Goal: Task Accomplishment & Management: Complete application form

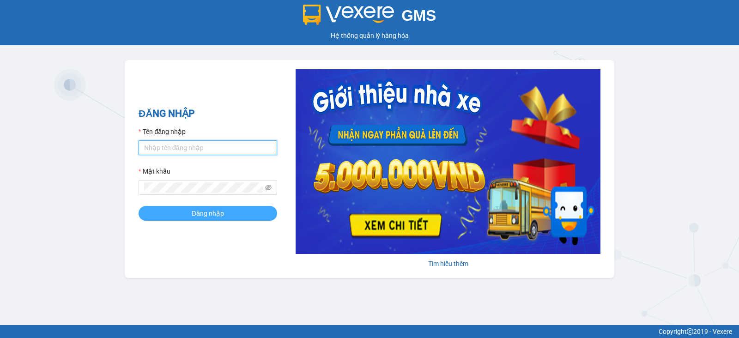
type input "vu.cohai"
click at [201, 209] on span "Đăng nhập" at bounding box center [208, 213] width 32 height 10
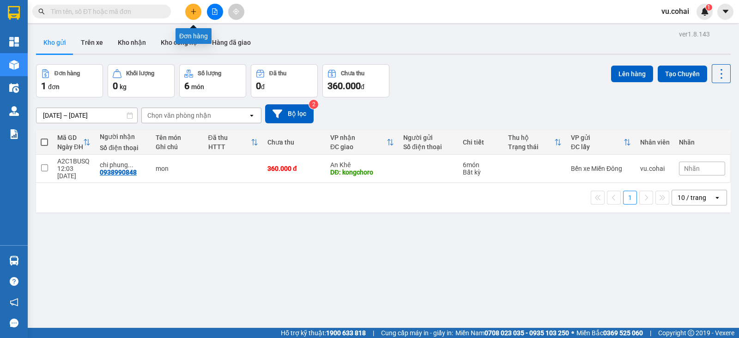
click at [196, 10] on icon "plus" at bounding box center [193, 11] width 6 height 6
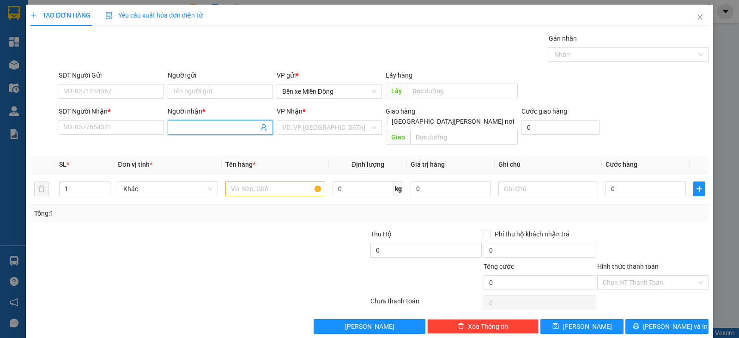
click at [225, 128] on input "Người nhận *" at bounding box center [215, 127] width 85 height 10
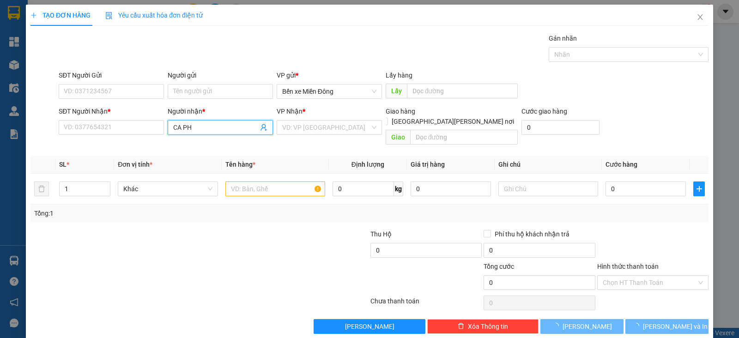
type input "CA PHU"
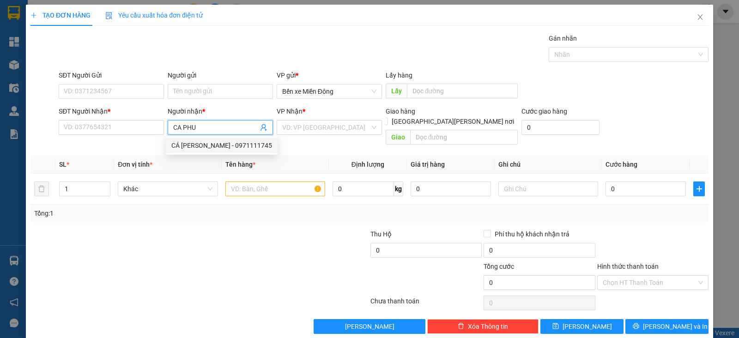
click at [234, 141] on div "CÁ PHÚ THIỆN - 0971111745" at bounding box center [221, 145] width 101 height 10
type input "0971111745"
type input "CÁ PHÚ THIỆN"
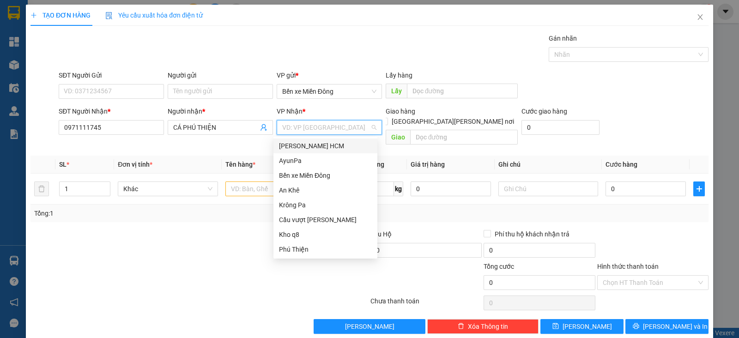
click at [312, 125] on input "search" at bounding box center [326, 128] width 88 height 14
click at [302, 247] on div "Phú Thiện" at bounding box center [325, 249] width 93 height 10
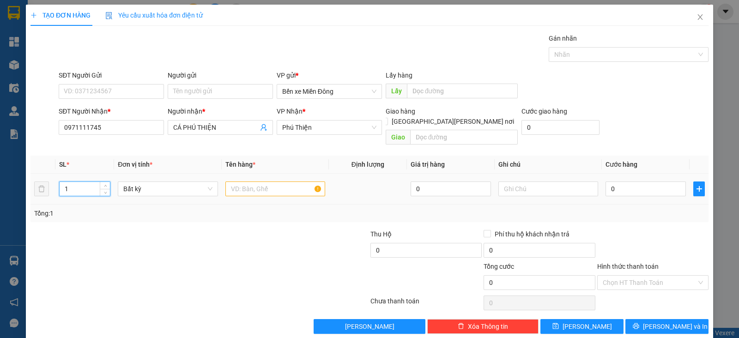
click at [82, 182] on input "1" at bounding box center [85, 189] width 50 height 14
type input "10"
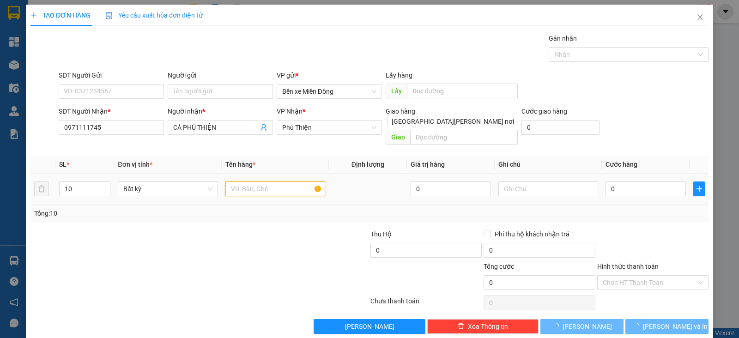
click at [236, 182] on input "text" at bounding box center [275, 189] width 100 height 15
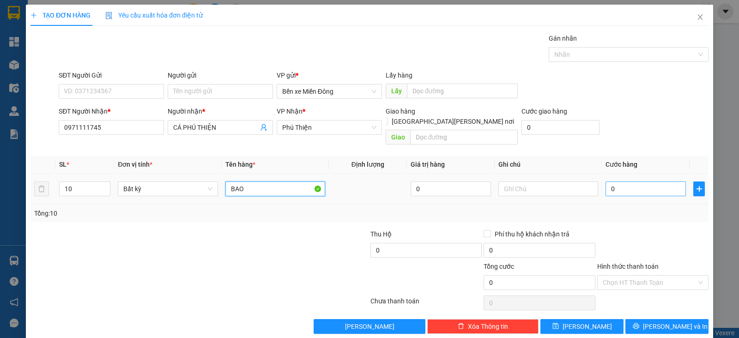
type input "BAO"
click at [607, 182] on input "0" at bounding box center [646, 189] width 80 height 15
type input "5"
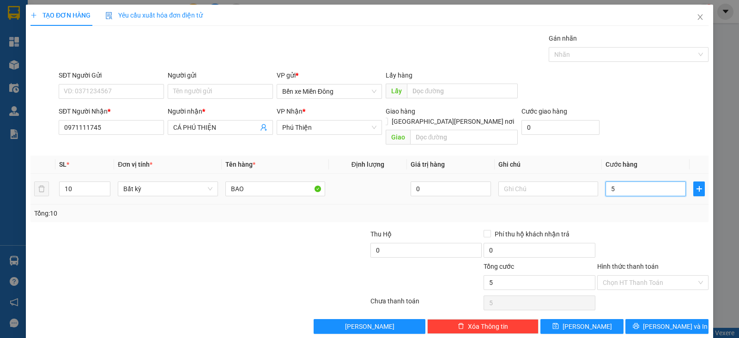
type input "50"
type input "500"
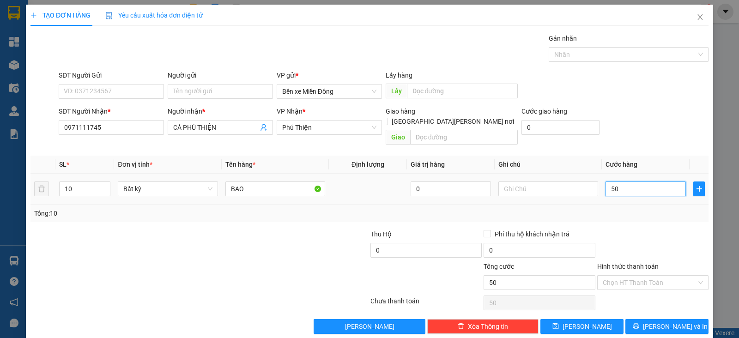
type input "500"
type input "500.000"
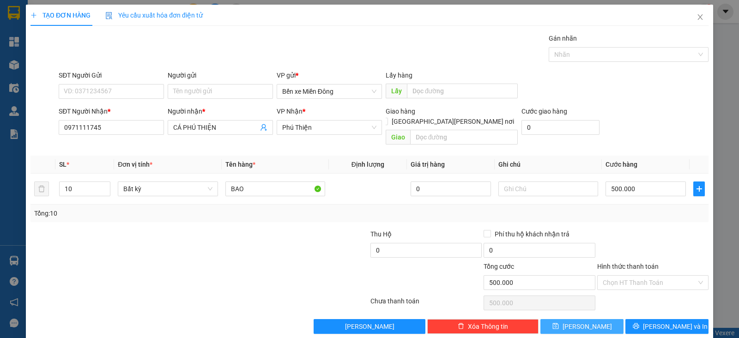
click at [599, 319] on button "[PERSON_NAME]" at bounding box center [581, 326] width 83 height 15
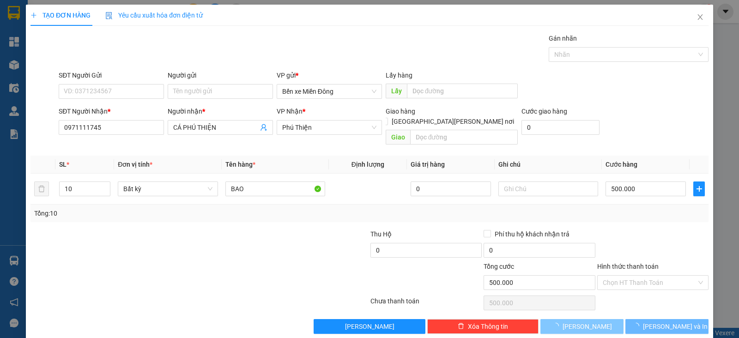
type input "1"
type input "0"
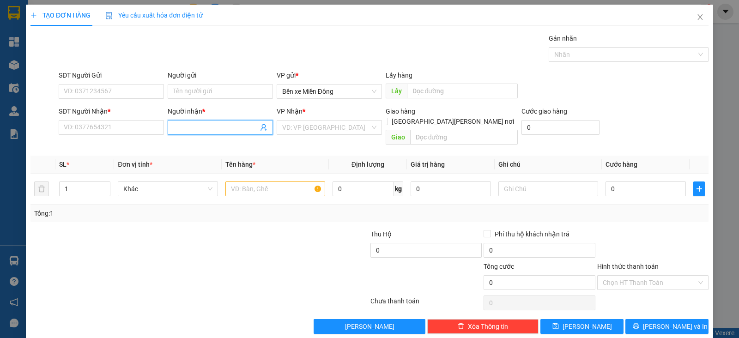
click at [218, 131] on input "Người nhận *" at bounding box center [215, 127] width 85 height 10
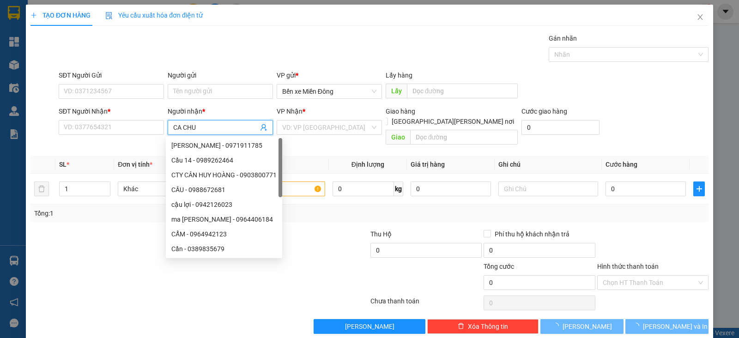
type input "CA CHU G"
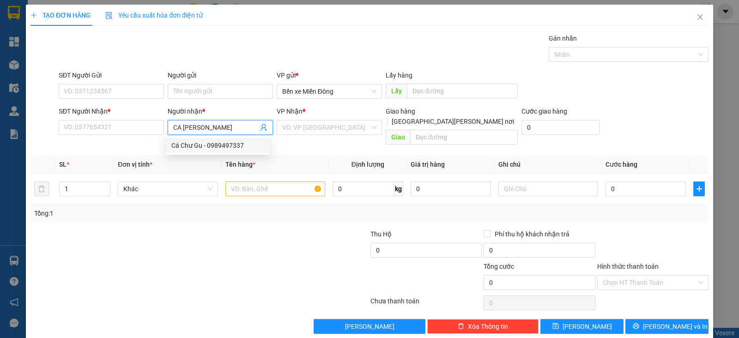
click at [244, 147] on div "Cá Chư Gu - 0989497337" at bounding box center [217, 145] width 93 height 10
type input "0989497337"
type input "Cá Chư Gu"
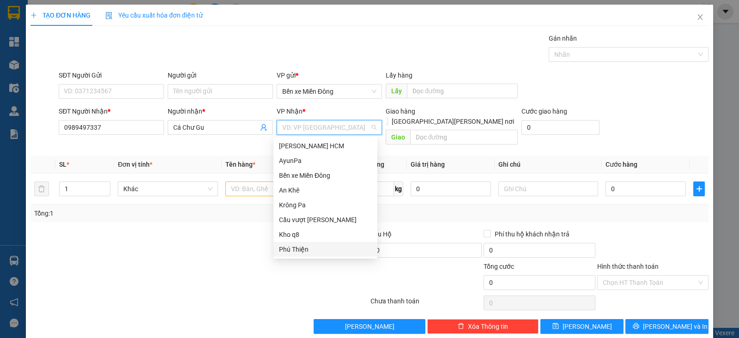
click at [326, 125] on input "search" at bounding box center [326, 128] width 88 height 14
click at [300, 200] on div "Krông Pa" at bounding box center [325, 205] width 93 height 10
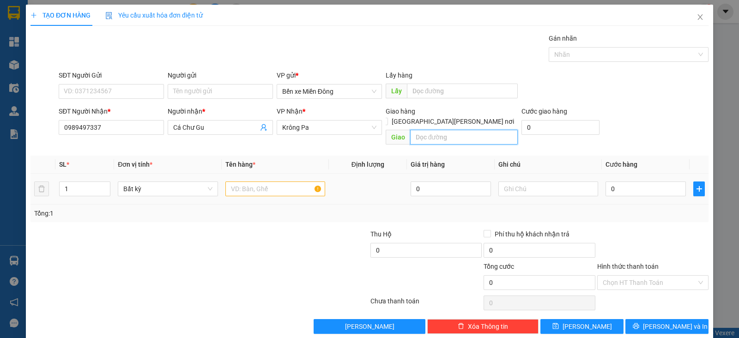
click at [430, 130] on input "text" at bounding box center [464, 137] width 108 height 15
type input "CHU GU"
click at [81, 182] on input "1" at bounding box center [85, 189] width 50 height 14
type input "10"
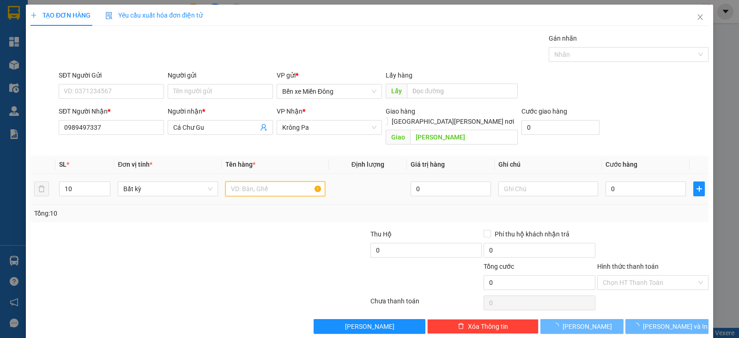
click at [254, 182] on input "text" at bounding box center [275, 189] width 100 height 15
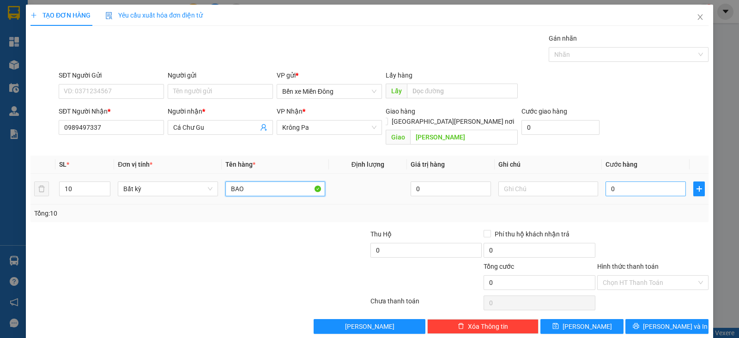
type input "BAO"
click at [618, 182] on input "0" at bounding box center [646, 189] width 80 height 15
type input "5"
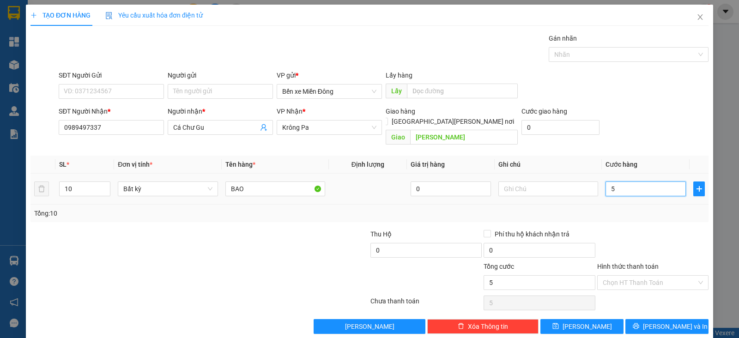
type input "50"
type input "500"
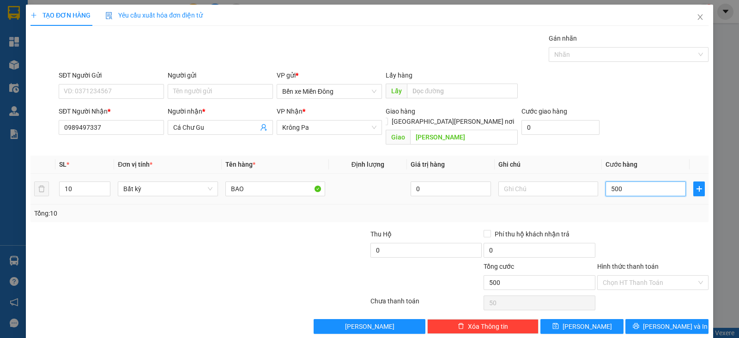
type input "500"
type input "500.000"
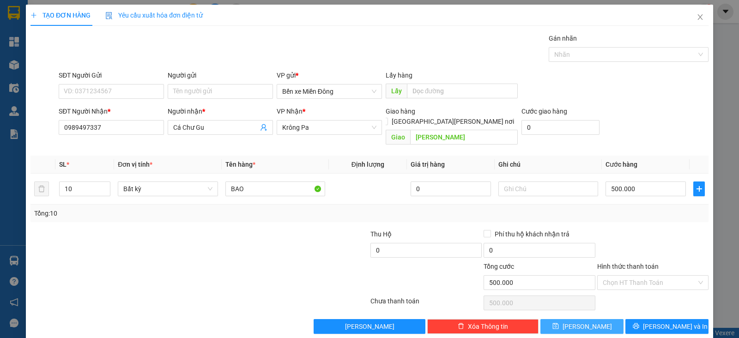
click at [600, 319] on button "[PERSON_NAME]" at bounding box center [581, 326] width 83 height 15
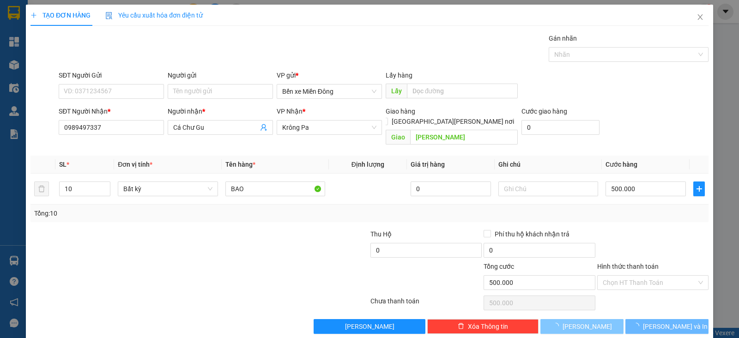
type input "1"
type input "0"
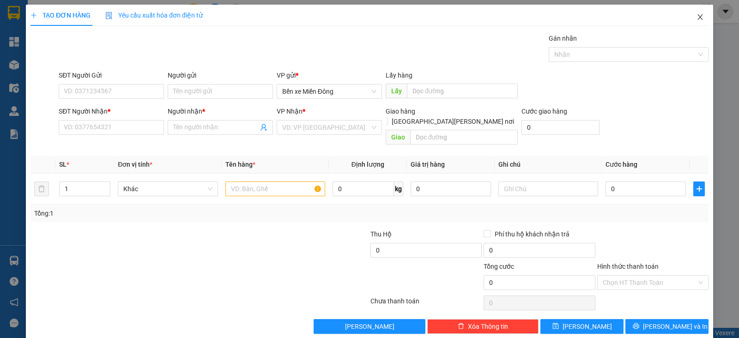
click at [697, 19] on icon "close" at bounding box center [700, 16] width 7 height 7
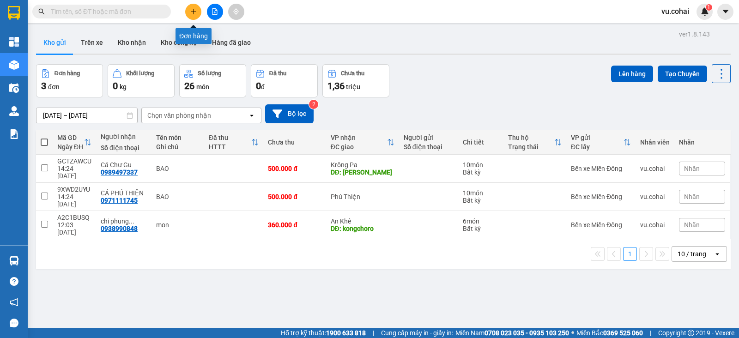
click at [192, 12] on icon "plus" at bounding box center [193, 11] width 5 height 0
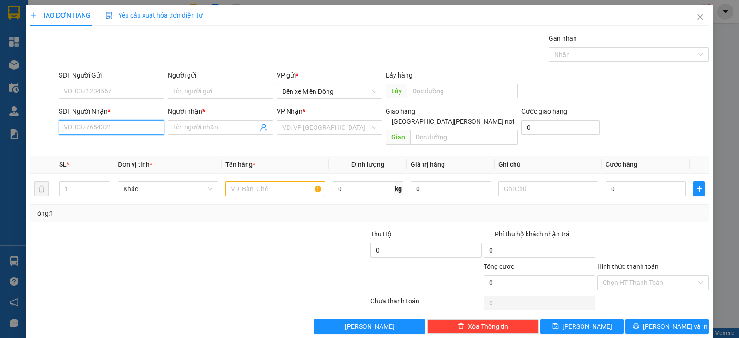
click at [141, 127] on input "SĐT Người Nhận *" at bounding box center [111, 127] width 105 height 15
paste input "0325707620"
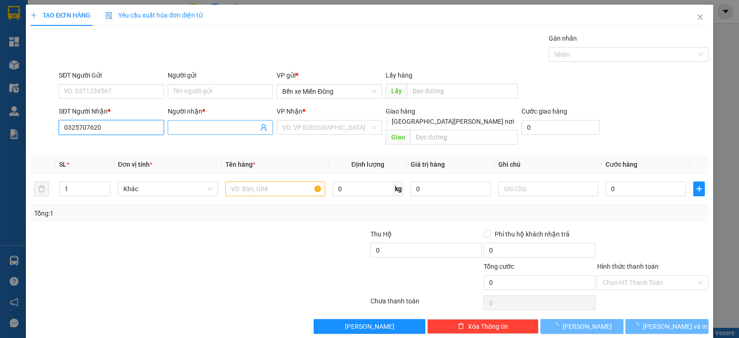
type input "0325707620"
click at [185, 128] on input "A" at bounding box center [215, 127] width 85 height 10
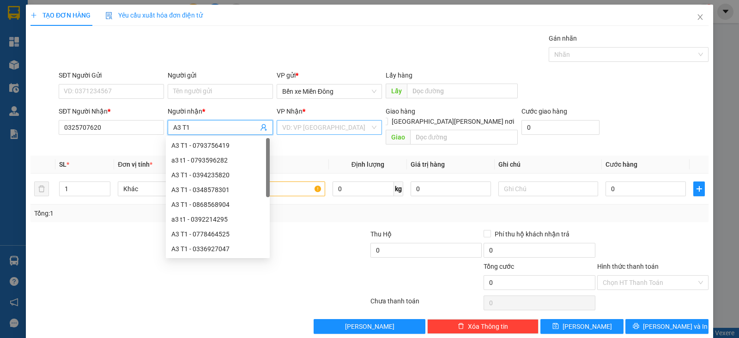
type input "A3 T1"
click at [311, 123] on input "search" at bounding box center [326, 128] width 88 height 14
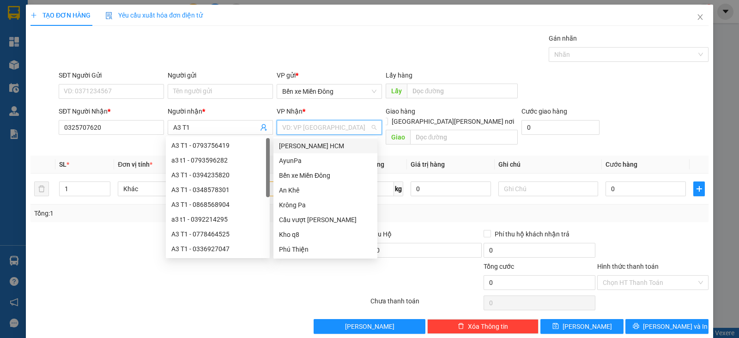
click at [311, 123] on input "search" at bounding box center [326, 128] width 88 height 14
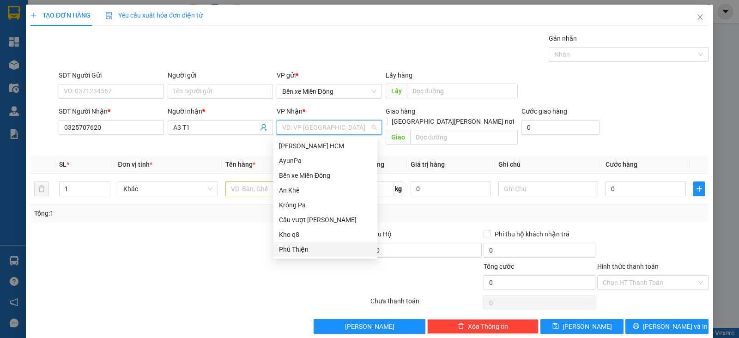
click at [302, 245] on div "Phú Thiện" at bounding box center [325, 249] width 93 height 10
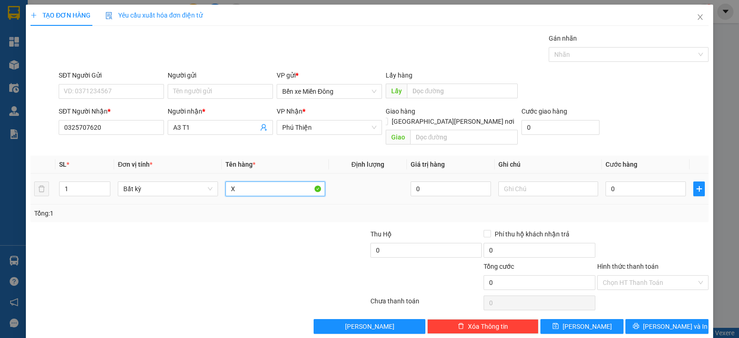
click at [255, 182] on input "X" at bounding box center [275, 189] width 100 height 15
type input "XE"
click at [628, 183] on input "0" at bounding box center [646, 189] width 80 height 15
type input "1"
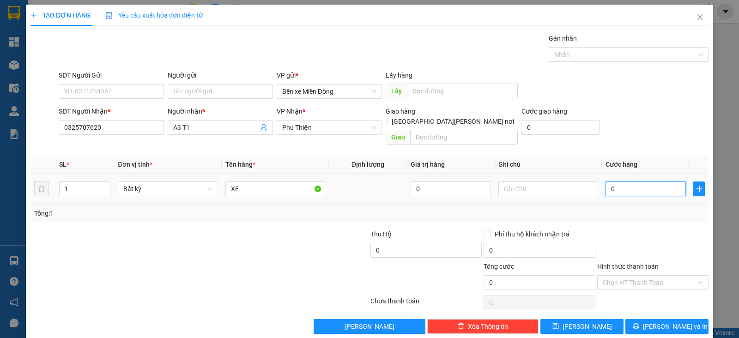
type input "1"
type input "10"
type input "1"
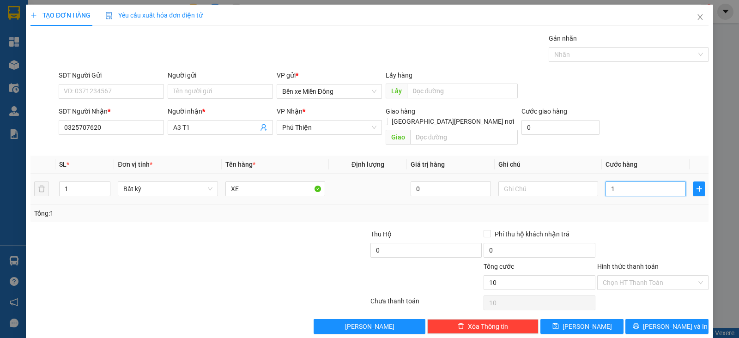
type input "1"
type input "0"
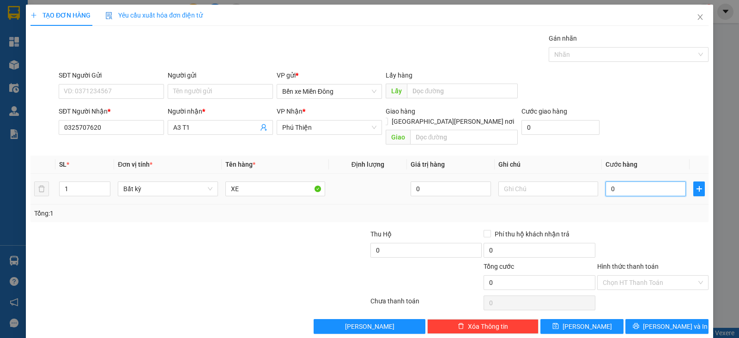
type input "04"
type input "4"
type input "040"
type input "40"
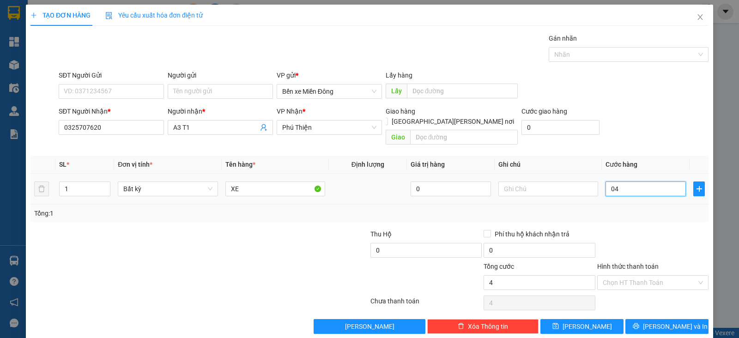
type input "40"
type input "0.400"
type input "400"
type input "400.000"
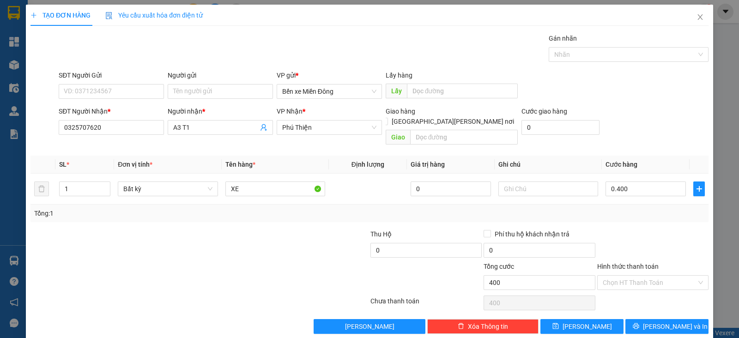
type input "400.000"
click at [601, 319] on button "[PERSON_NAME]" at bounding box center [581, 326] width 83 height 15
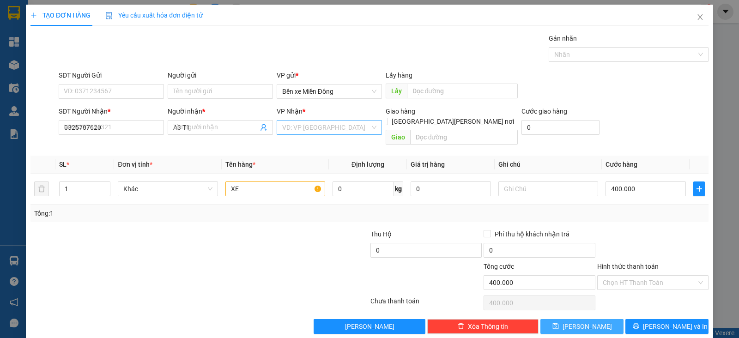
type input "0"
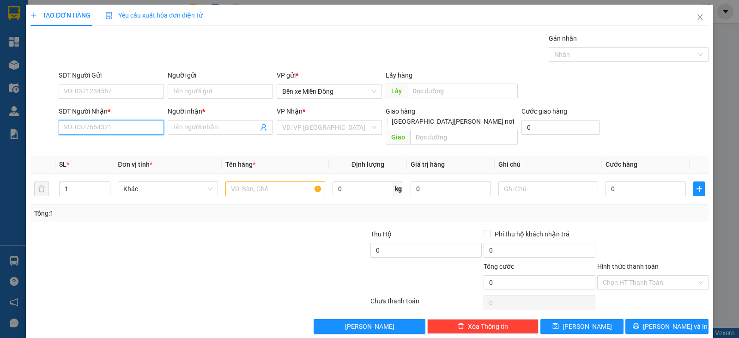
click at [145, 126] on input "SĐT Người Nhận *" at bounding box center [111, 127] width 105 height 15
paste input "0395258104"
type input "0395258104"
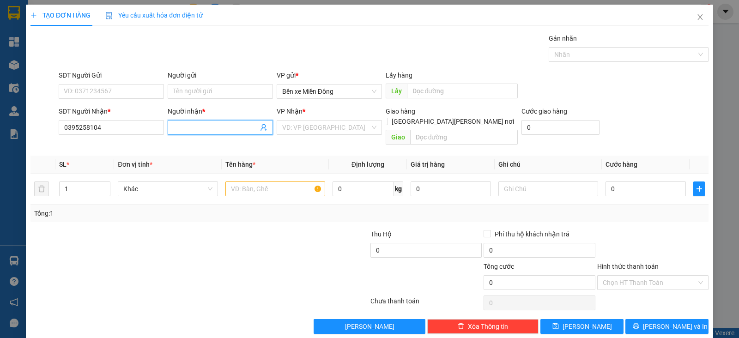
click at [214, 126] on input "Người nhận *" at bounding box center [215, 127] width 85 height 10
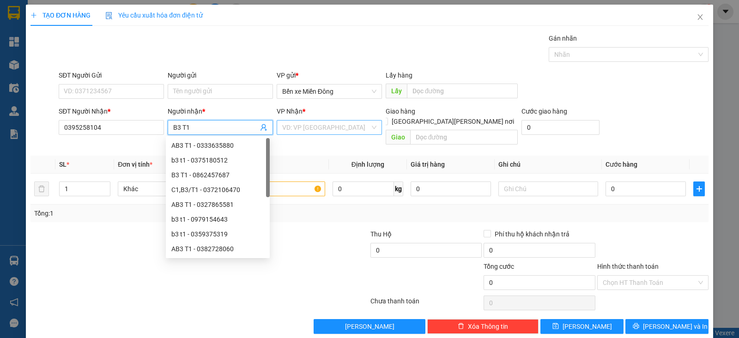
type input "B3 T1"
click at [309, 128] on input "search" at bounding box center [326, 128] width 88 height 14
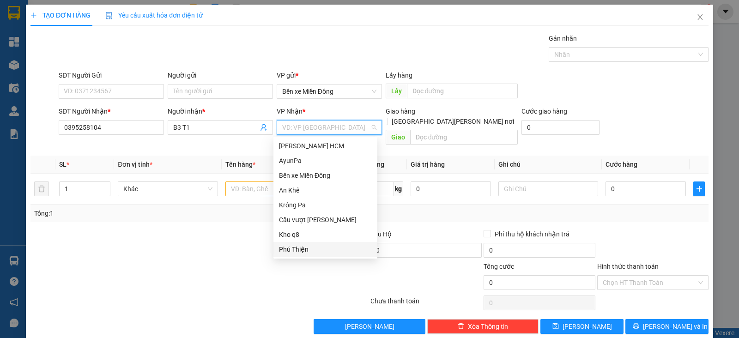
click at [301, 247] on div "Phú Thiện" at bounding box center [325, 249] width 93 height 10
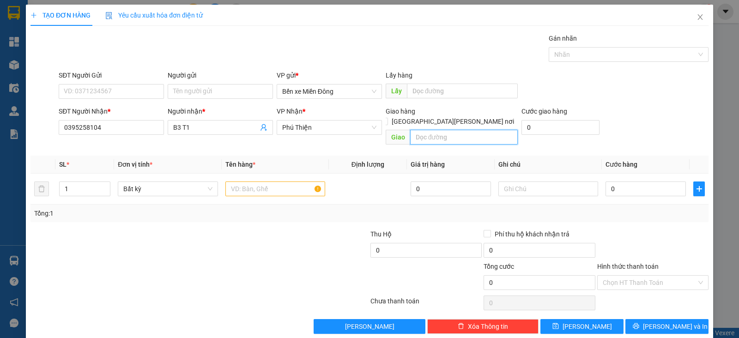
click at [441, 130] on input "text" at bounding box center [464, 137] width 108 height 15
type input "CHU PUB"
click at [259, 182] on input "text" at bounding box center [275, 189] width 100 height 15
type input "XE"
click at [634, 182] on input "0" at bounding box center [646, 189] width 80 height 15
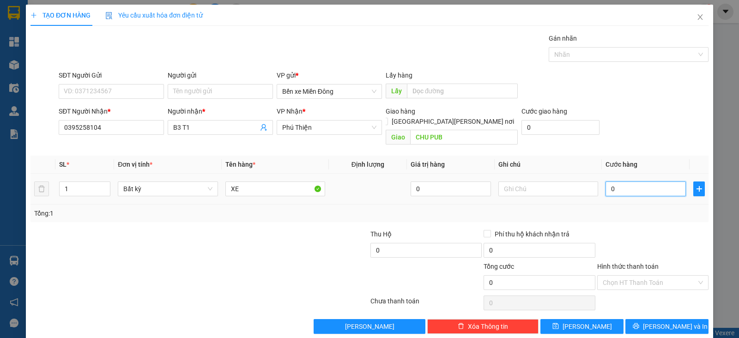
type input "5"
type input "59"
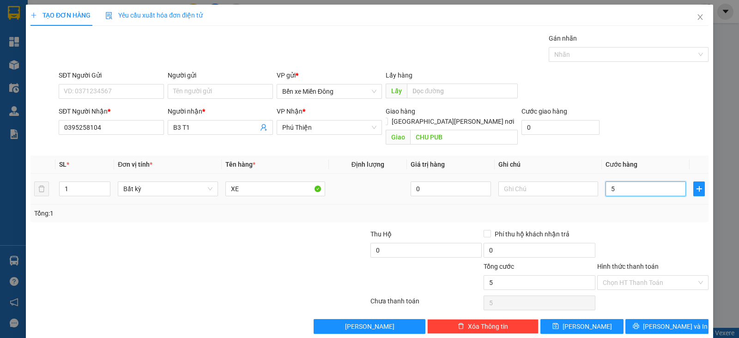
type input "59"
type input "590"
type input "59"
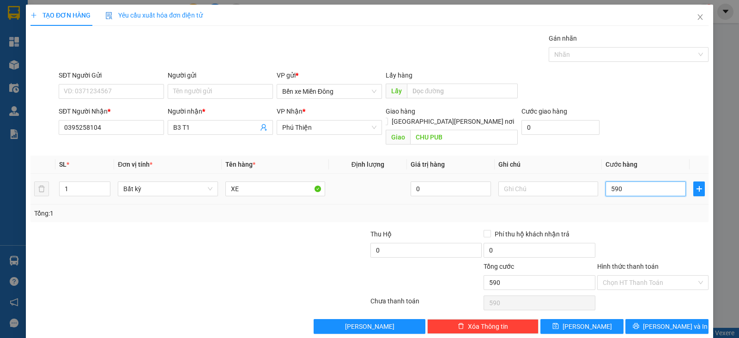
type input "59"
type input "5"
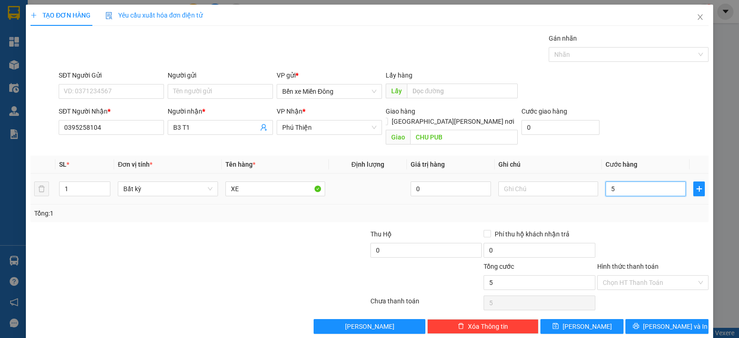
type input "50"
type input "500"
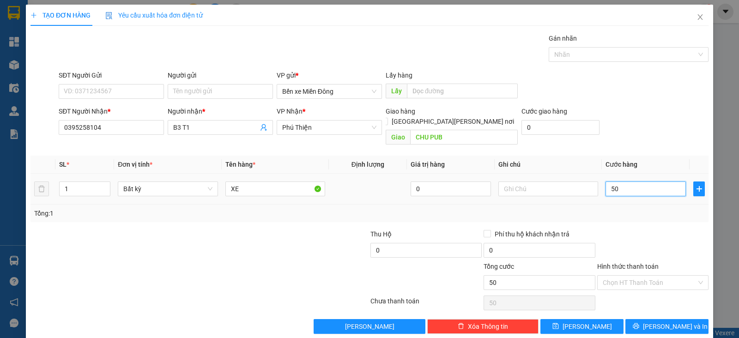
type input "500"
type input "500.000"
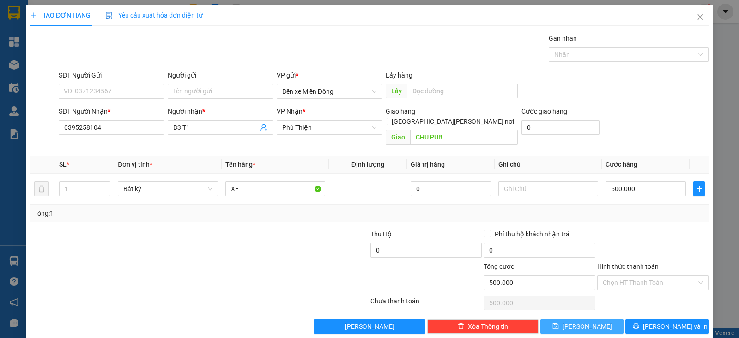
click at [591, 319] on button "[PERSON_NAME]" at bounding box center [581, 326] width 83 height 15
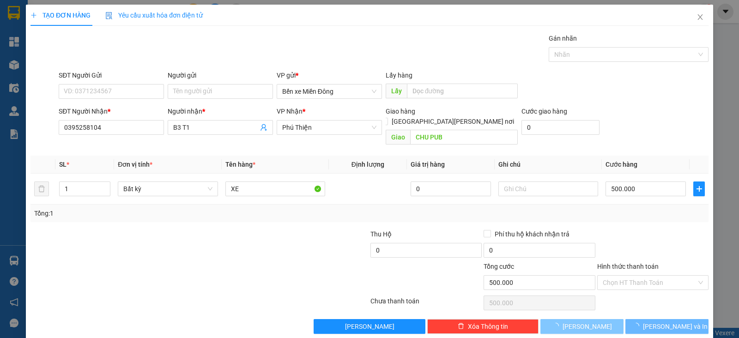
type input "0"
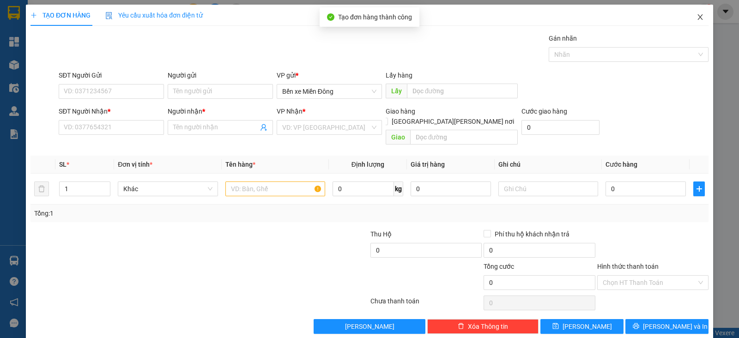
click at [697, 19] on icon "close" at bounding box center [700, 16] width 7 height 7
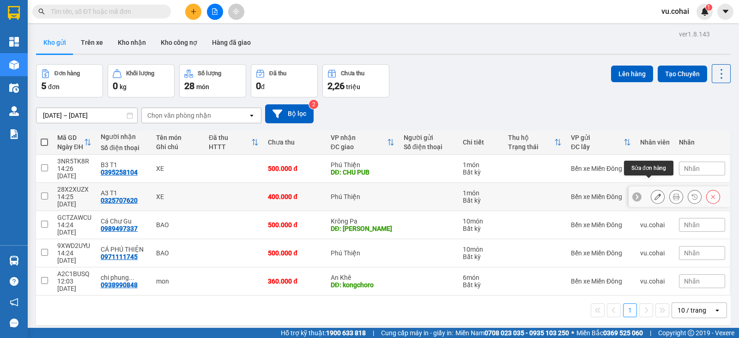
click at [654, 194] on icon at bounding box center [657, 197] width 6 height 6
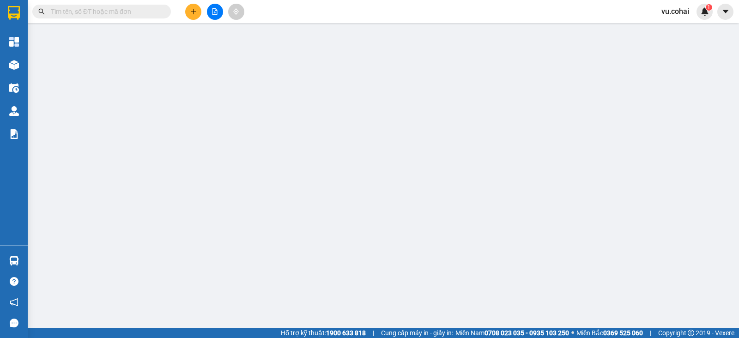
type input "0325707620"
type input "A3 T1"
type input "400.000"
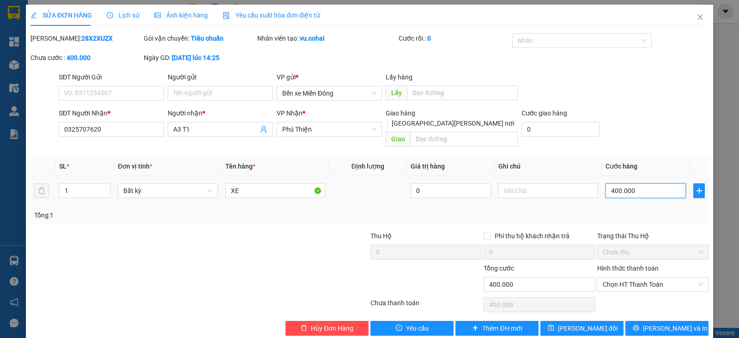
click at [633, 183] on input "400.000" at bounding box center [646, 190] width 80 height 15
type input "0"
type input "4"
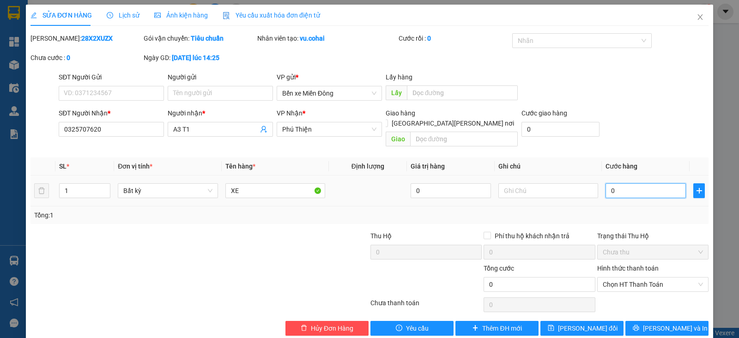
type input "4"
type input "04"
type input "45"
type input "045"
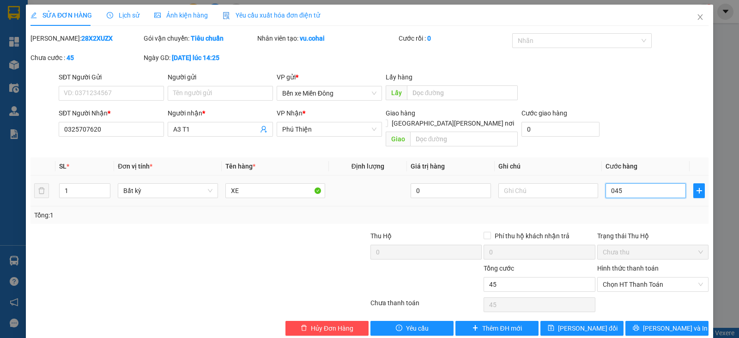
type input "450"
type input "0.450"
type input "450.000"
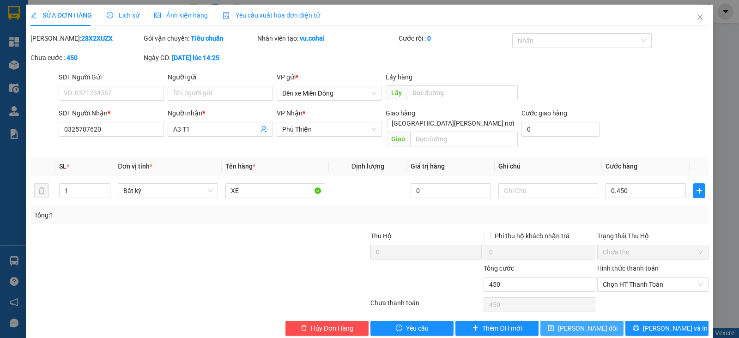
type input "450.000"
click at [594, 323] on span "[PERSON_NAME] đổi" at bounding box center [588, 328] width 60 height 10
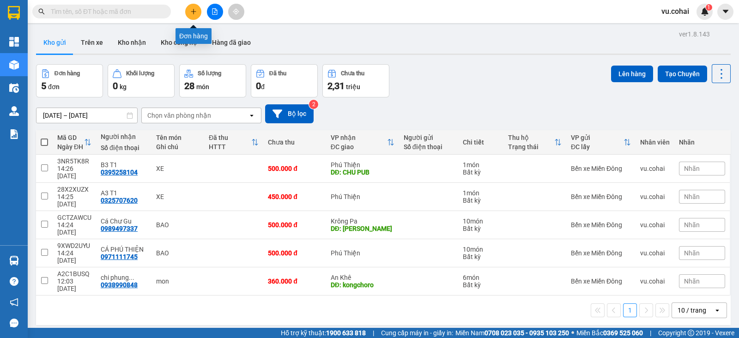
click at [195, 13] on icon "plus" at bounding box center [193, 11] width 6 height 6
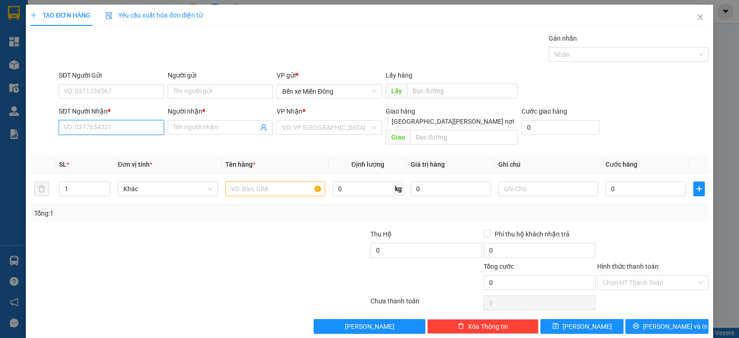
click at [127, 132] on input "SĐT Người Nhận *" at bounding box center [111, 127] width 105 height 15
paste input "0336231282"
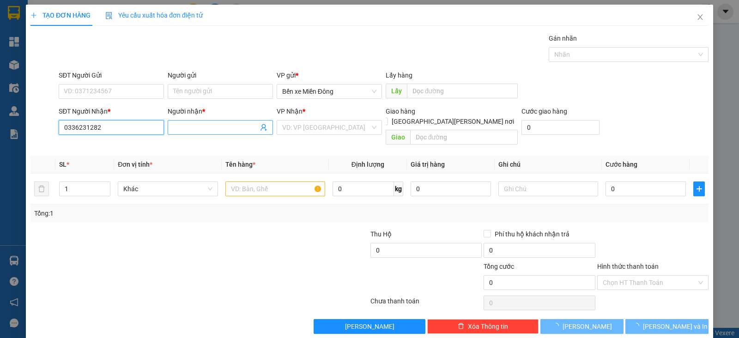
type input "0336231282"
click at [202, 128] on input "Người nhận *" at bounding box center [215, 127] width 85 height 10
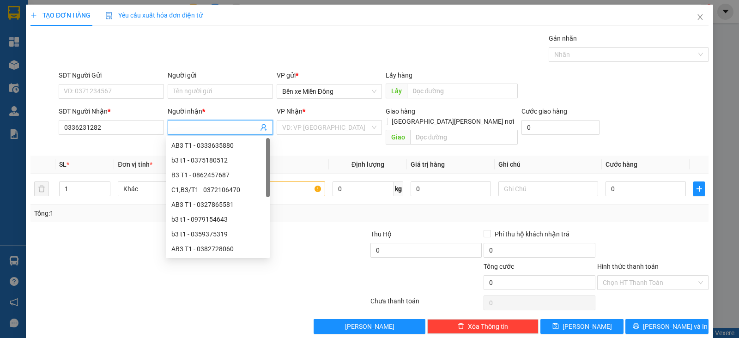
type input "S"
type input "C3 T1"
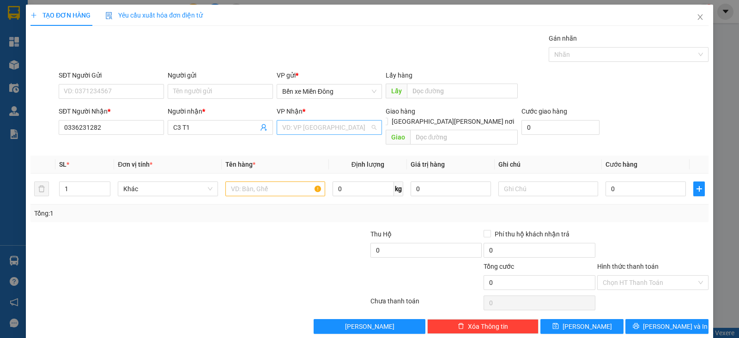
click at [322, 126] on input "search" at bounding box center [326, 128] width 88 height 14
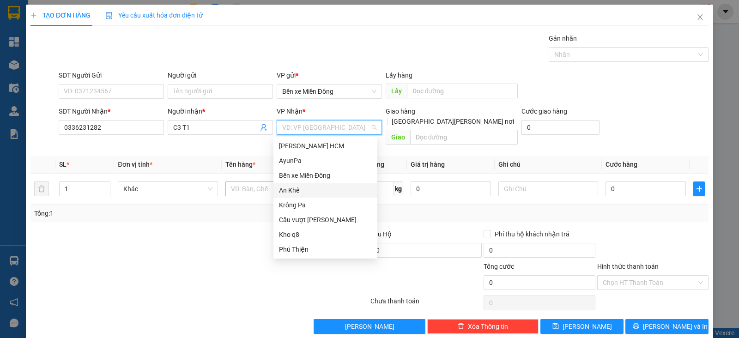
click at [298, 194] on div "An Khê" at bounding box center [325, 190] width 93 height 10
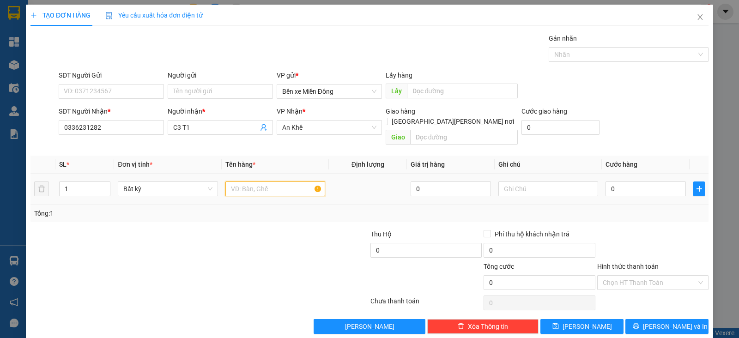
click at [266, 182] on input "text" at bounding box center [275, 189] width 100 height 15
type input "XE"
click at [633, 182] on input "0" at bounding box center [646, 189] width 80 height 15
type input "4"
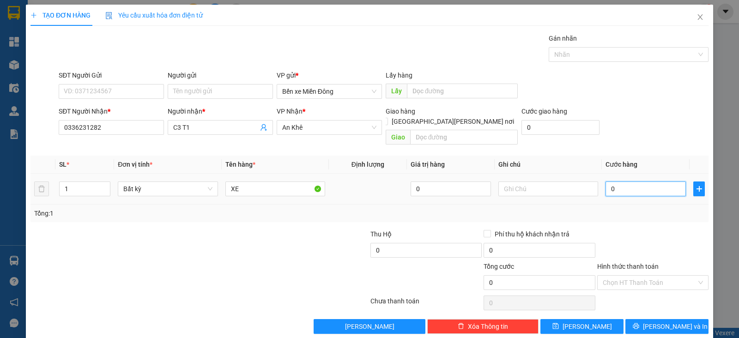
type input "4"
type input "40"
type input "400"
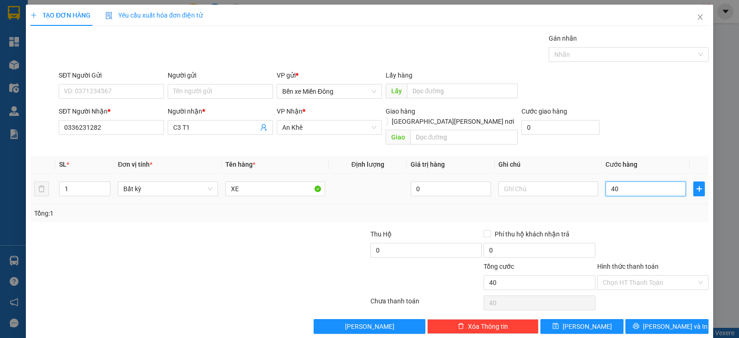
type input "400"
type input "400.000"
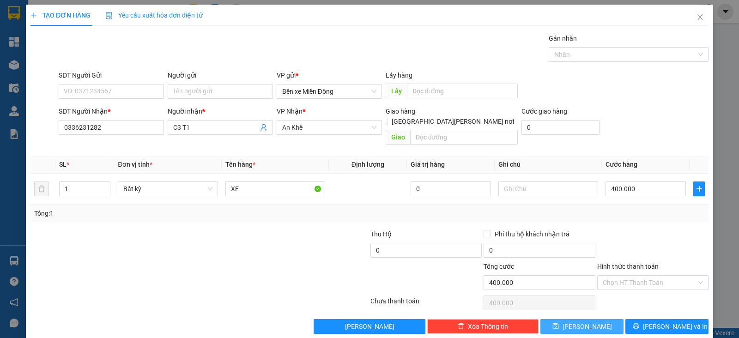
click at [596, 319] on button "[PERSON_NAME]" at bounding box center [581, 326] width 83 height 15
type input "0"
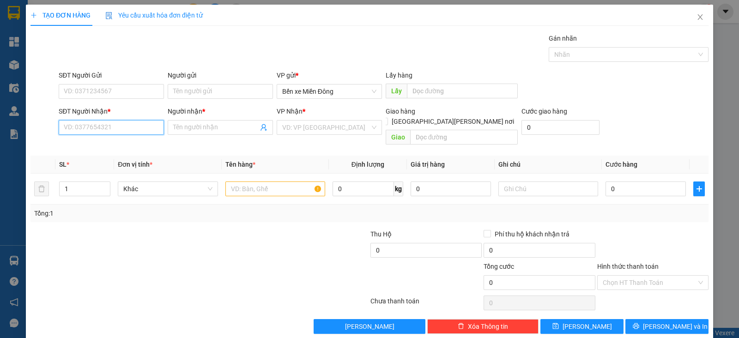
click at [128, 127] on input "SĐT Người Nhận *" at bounding box center [111, 127] width 105 height 15
paste input "0912026021"
type input "0912026021"
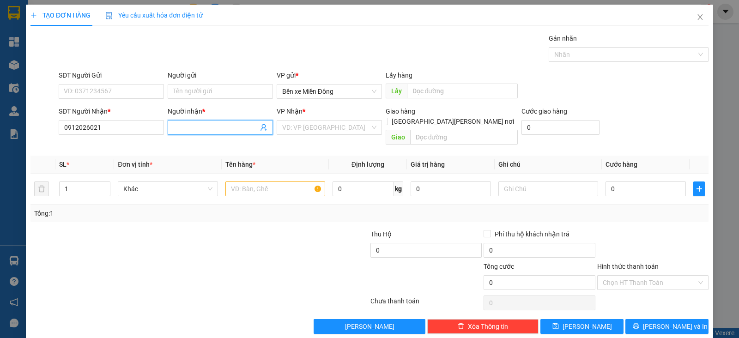
click at [181, 130] on input "Người nhận *" at bounding box center [215, 127] width 85 height 10
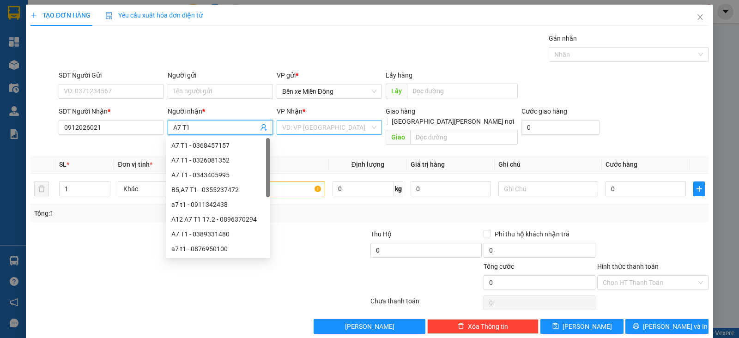
type input "A7 T1"
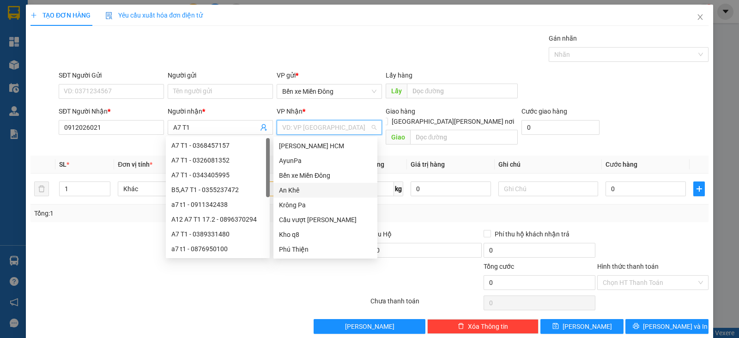
click at [321, 128] on input "search" at bounding box center [326, 128] width 88 height 14
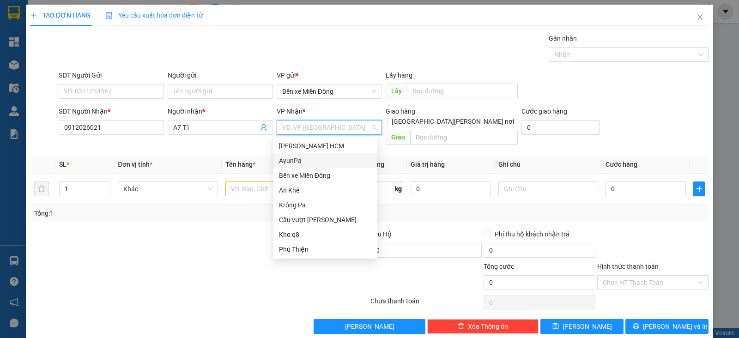
click at [305, 163] on div "AyunPa" at bounding box center [325, 161] width 93 height 10
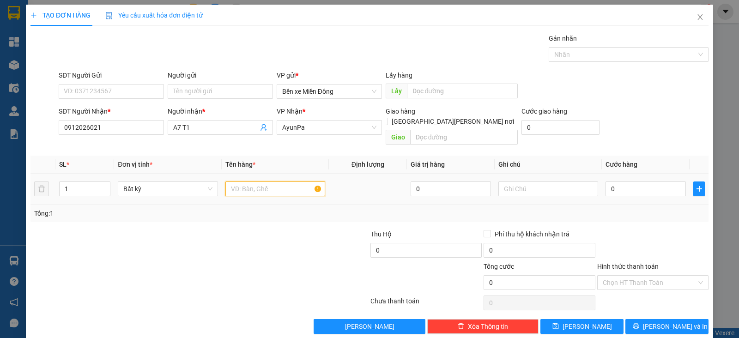
click at [285, 182] on input "text" at bounding box center [275, 189] width 100 height 15
type input "XE"
click at [613, 182] on input "0" at bounding box center [646, 189] width 80 height 15
type input "4"
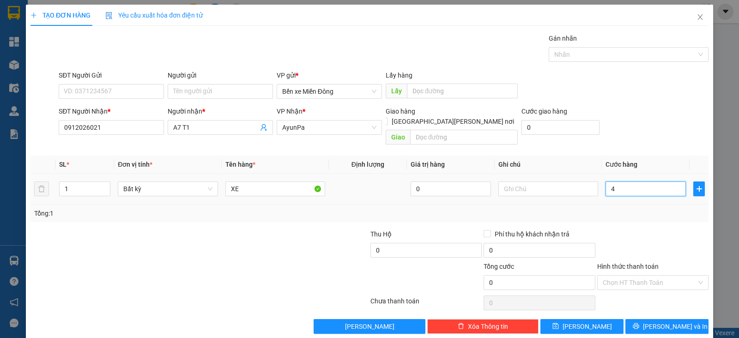
type input "4"
type input "40"
type input "400"
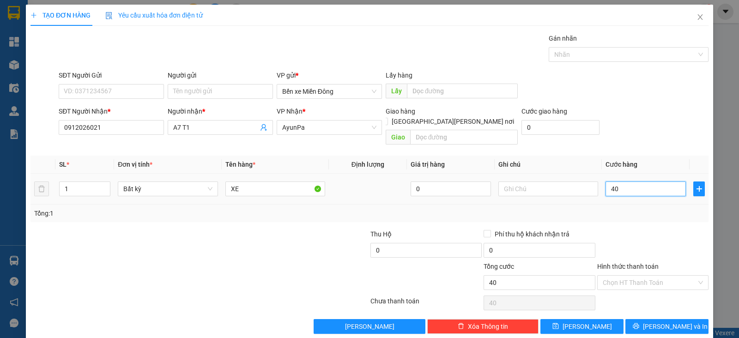
type input "400"
type input "400.000"
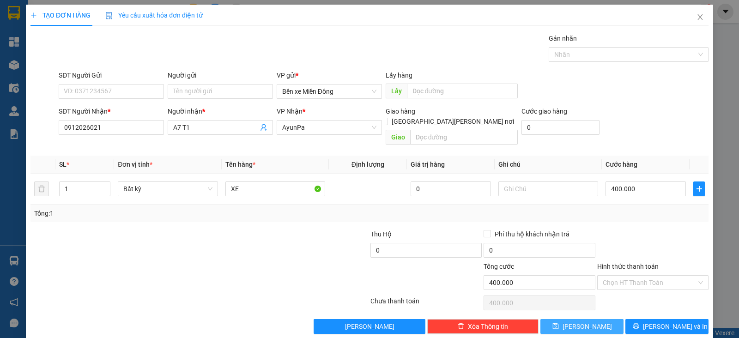
click at [591, 319] on button "[PERSON_NAME]" at bounding box center [581, 326] width 83 height 15
type input "0"
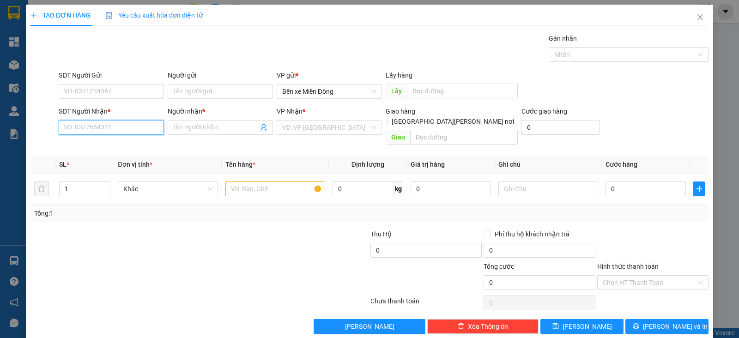
click at [136, 128] on input "SĐT Người Nhận *" at bounding box center [111, 127] width 105 height 15
paste input "0978803243"
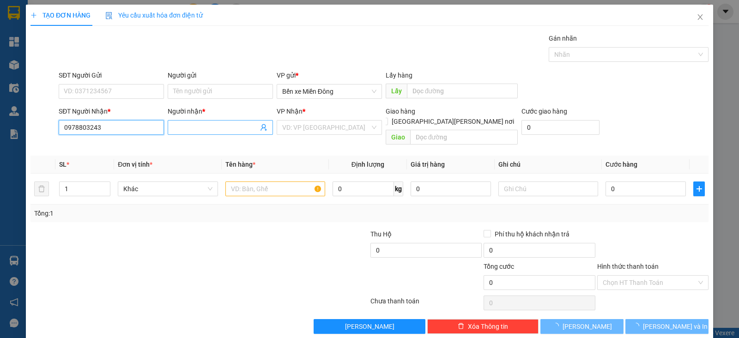
type input "0978803243"
click at [186, 128] on input "Người nhận *" at bounding box center [215, 127] width 85 height 10
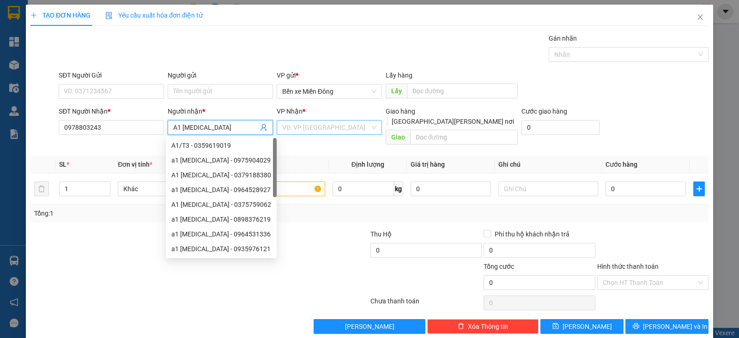
type input "A1 [MEDICAL_DATA]"
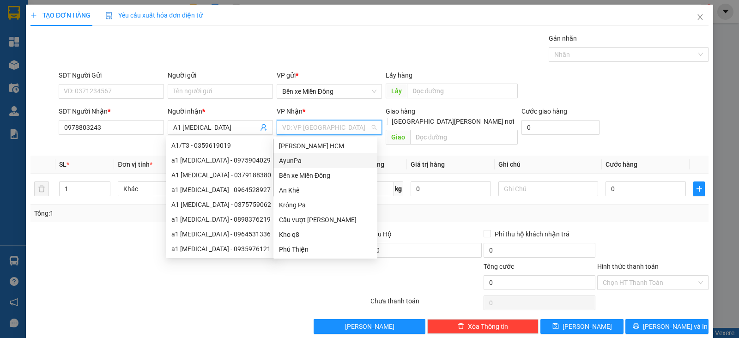
click at [311, 126] on input "search" at bounding box center [326, 128] width 88 height 14
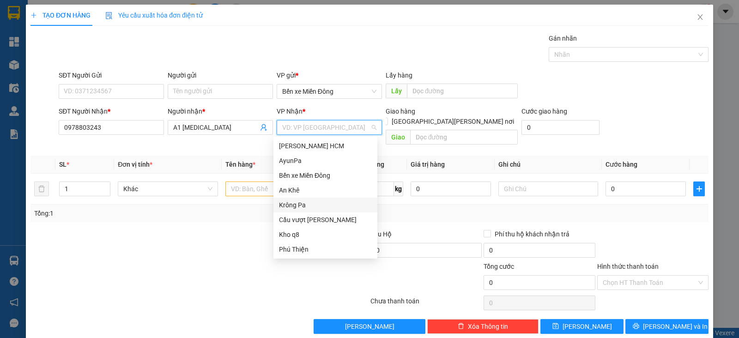
click at [302, 201] on div "Krông Pa" at bounding box center [325, 205] width 93 height 10
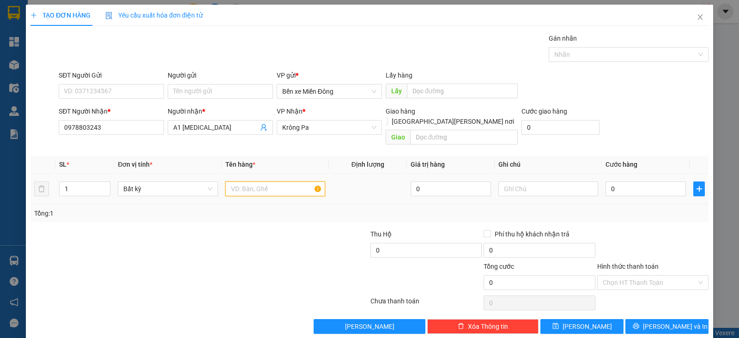
click at [261, 182] on input "text" at bounding box center [275, 189] width 100 height 15
type input "XE"
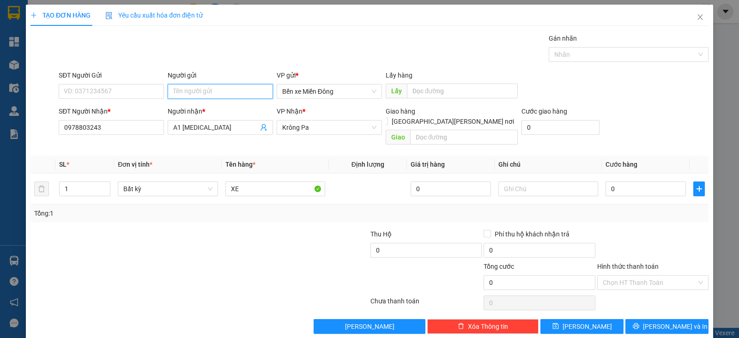
click at [235, 93] on input "Người gửi" at bounding box center [220, 91] width 105 height 15
type input "BECAMEC BP"
click at [607, 182] on input "0" at bounding box center [646, 189] width 80 height 15
type input "4"
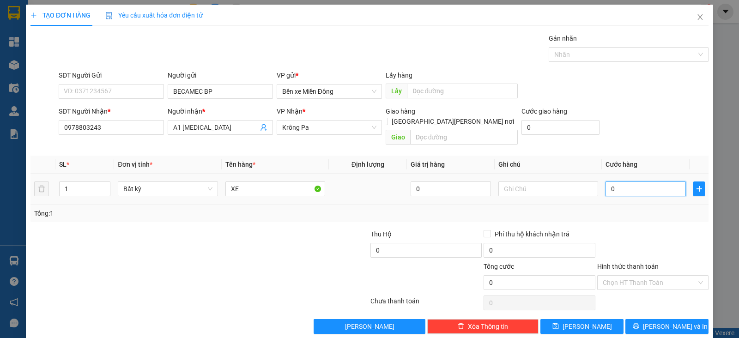
type input "4"
type input "45"
type input "450"
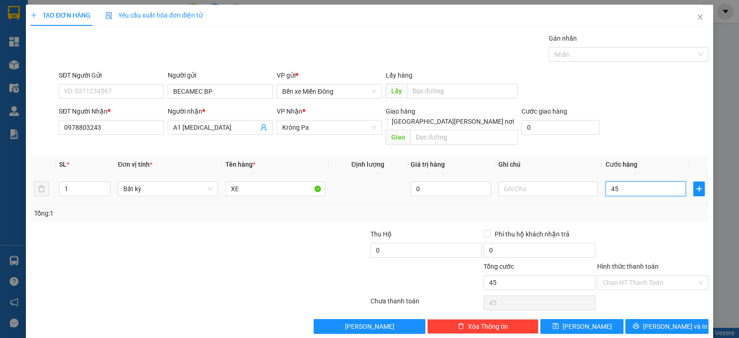
type input "450"
type input "450.000"
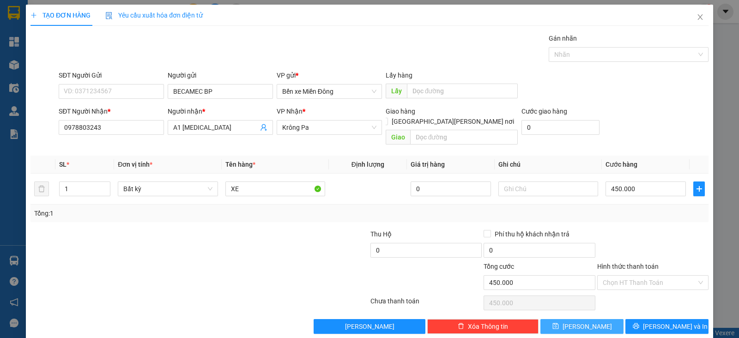
click at [597, 319] on button "[PERSON_NAME]" at bounding box center [581, 326] width 83 height 15
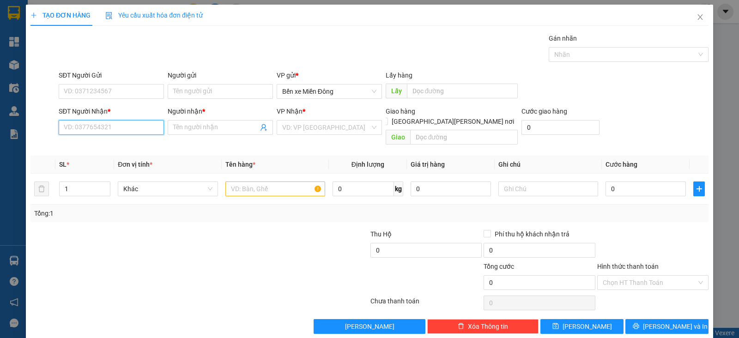
click at [133, 127] on input "SĐT Người Nhận *" at bounding box center [111, 127] width 105 height 15
paste input "0367686285"
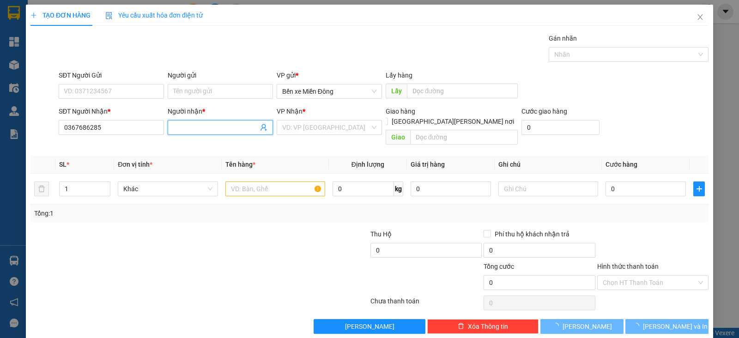
click at [213, 123] on input "Người nhận *" at bounding box center [215, 127] width 85 height 10
click at [291, 127] on input "search" at bounding box center [326, 128] width 88 height 14
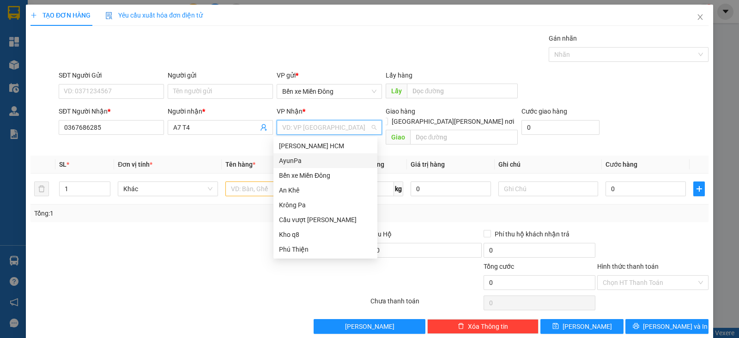
click at [297, 163] on div "AyunPa" at bounding box center [325, 161] width 93 height 10
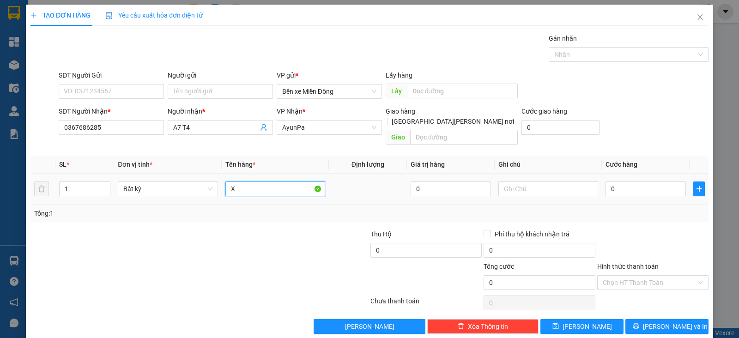
click at [268, 182] on input "X" at bounding box center [275, 189] width 100 height 15
click at [327, 126] on span "AyunPa" at bounding box center [329, 128] width 94 height 14
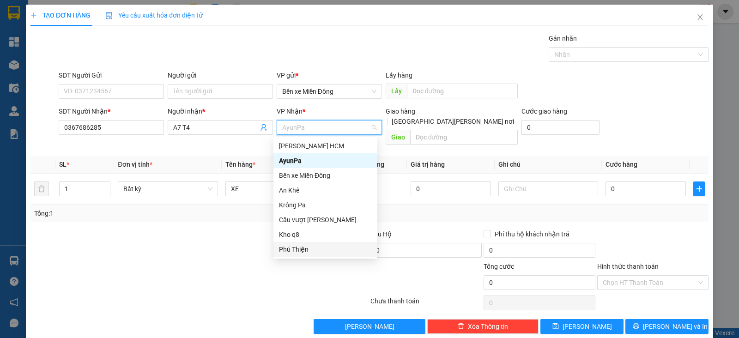
click at [305, 244] on div "Phú Thiện" at bounding box center [325, 249] width 93 height 10
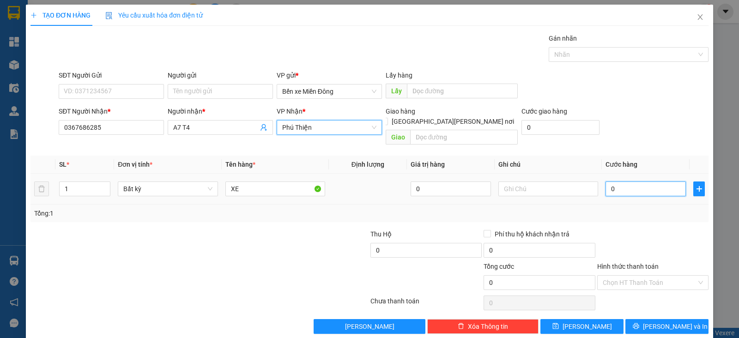
click at [625, 182] on input "0" at bounding box center [646, 189] width 80 height 15
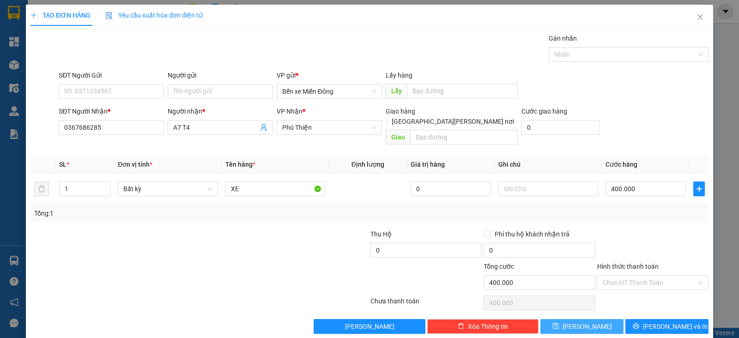
click at [584, 321] on button "[PERSON_NAME]" at bounding box center [581, 326] width 83 height 15
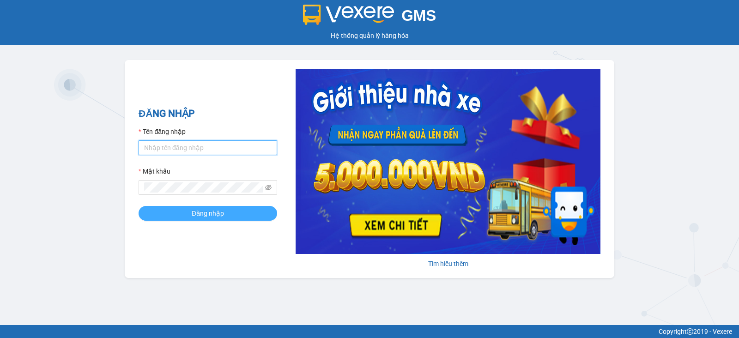
type input "vu.cohai"
click at [218, 211] on span "Đăng nhập" at bounding box center [208, 213] width 32 height 10
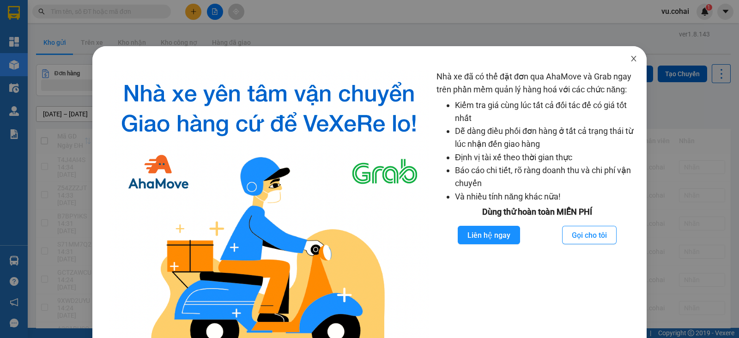
click at [630, 62] on icon "close" at bounding box center [633, 58] width 7 height 7
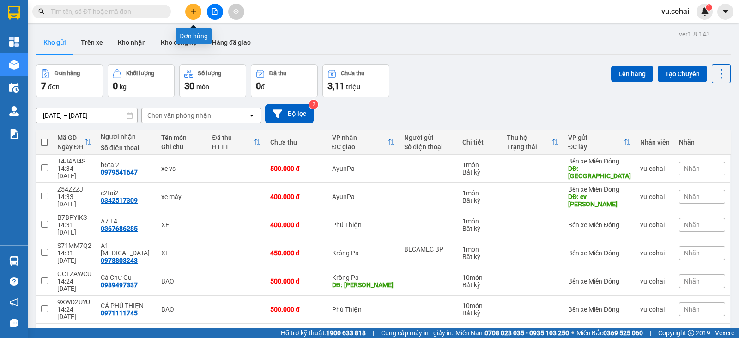
click at [196, 15] on button at bounding box center [193, 12] width 16 height 16
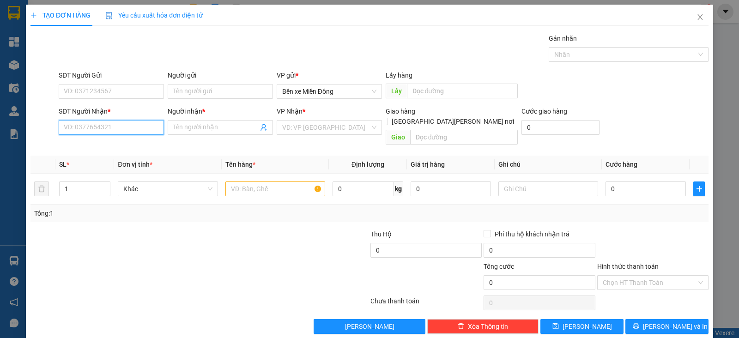
click at [139, 131] on input "SĐT Người Nhận *" at bounding box center [111, 127] width 105 height 15
paste input "0392555847"
type input "0392555847"
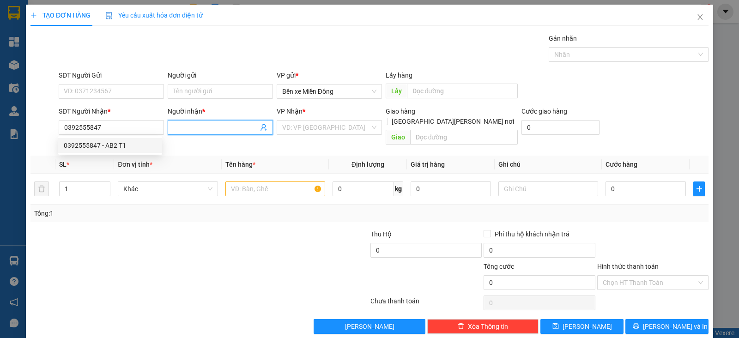
click at [215, 125] on input "Người nhận *" at bounding box center [215, 127] width 85 height 10
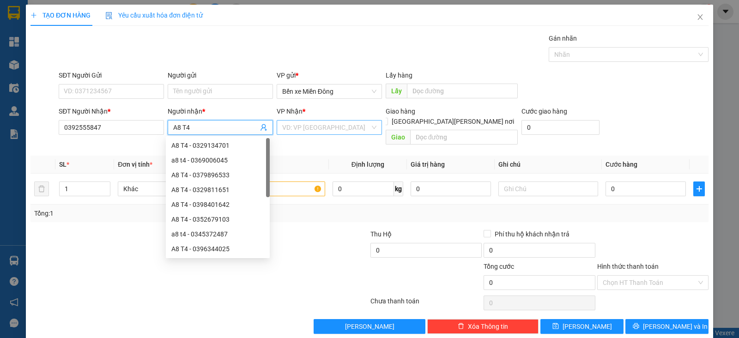
type input "A8 T4"
click at [314, 126] on input "search" at bounding box center [326, 128] width 88 height 14
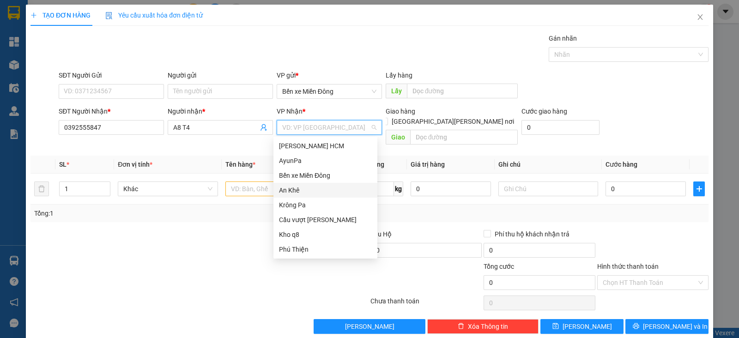
click at [305, 190] on div "An Khê" at bounding box center [325, 190] width 93 height 10
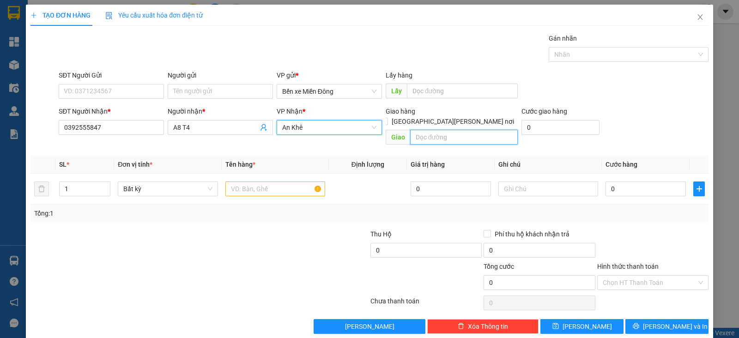
click at [430, 130] on input "text" at bounding box center [464, 137] width 108 height 15
type input "AMRON"
click at [287, 182] on input "text" at bounding box center [275, 189] width 100 height 15
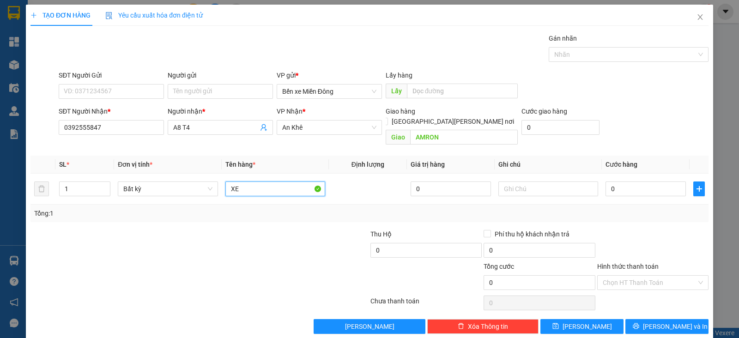
type input "XE"
click at [609, 182] on input "0" at bounding box center [646, 189] width 80 height 15
type input "005"
type input "5"
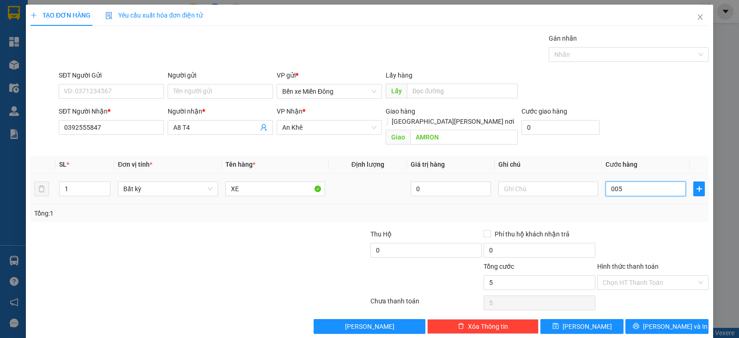
type input "0.050"
type input "50"
type input "00.500"
type input "500"
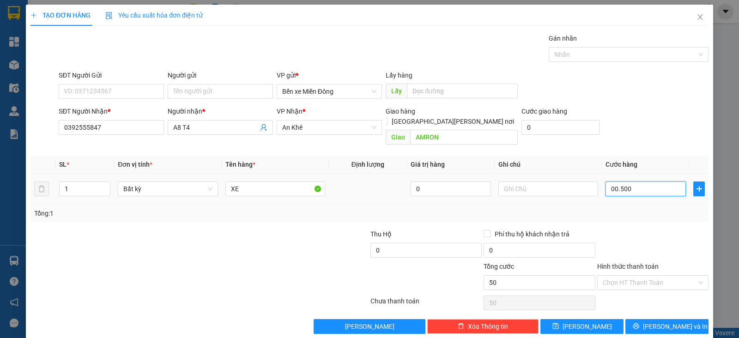
type input "500"
click at [599, 319] on button "[PERSON_NAME]" at bounding box center [581, 326] width 83 height 15
type input "500.000"
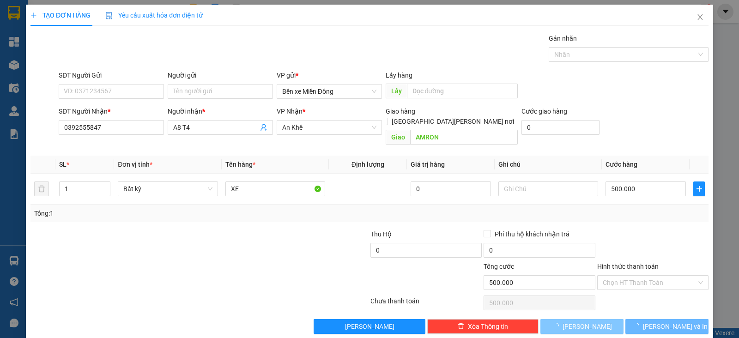
type input "0"
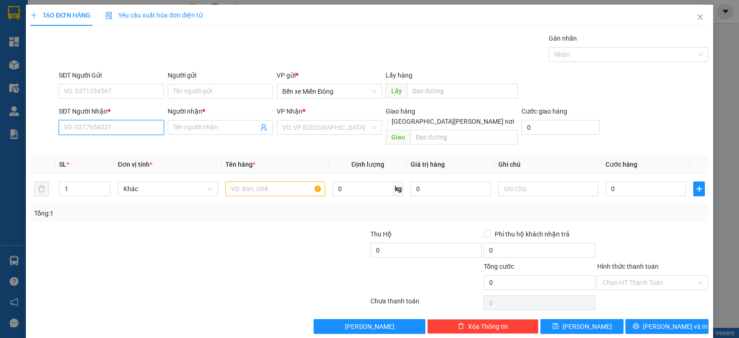
click at [135, 126] on input "SĐT Người Nhận *" at bounding box center [111, 127] width 105 height 15
paste input "0988219359"
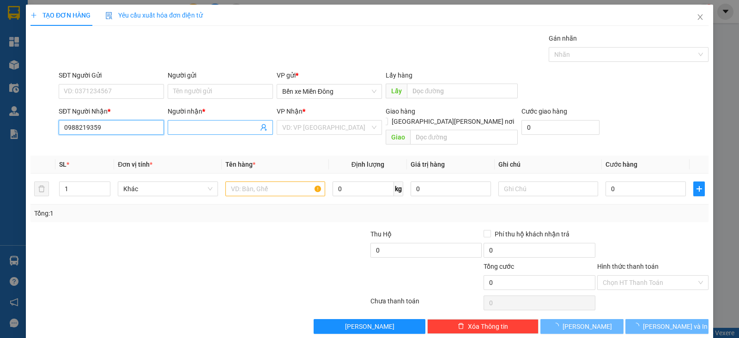
type input "0988219359"
click at [192, 128] on input "Người nhận *" at bounding box center [215, 127] width 85 height 10
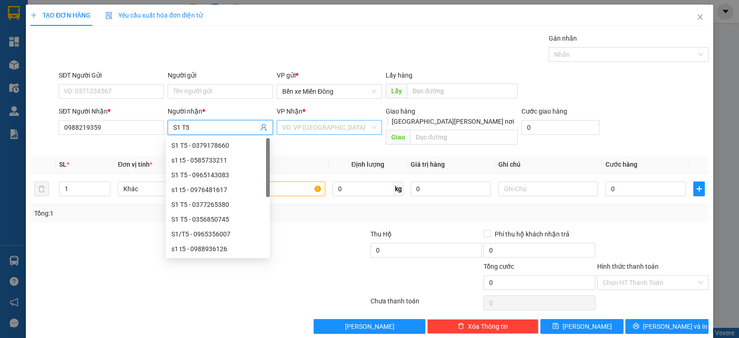
type input "S1 T5"
click at [305, 126] on input "search" at bounding box center [326, 128] width 88 height 14
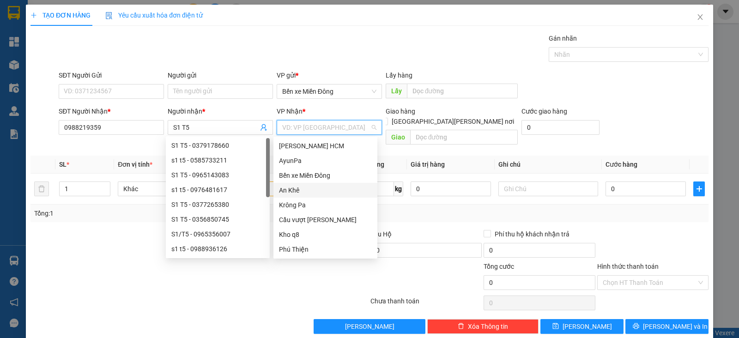
click at [305, 126] on input "search" at bounding box center [326, 128] width 88 height 14
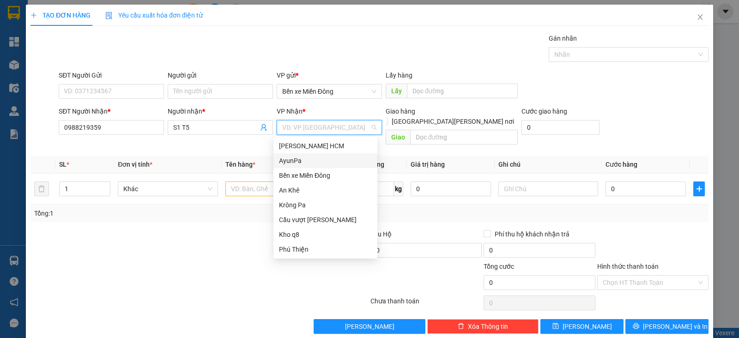
click at [297, 165] on div "AyunPa" at bounding box center [325, 161] width 93 height 10
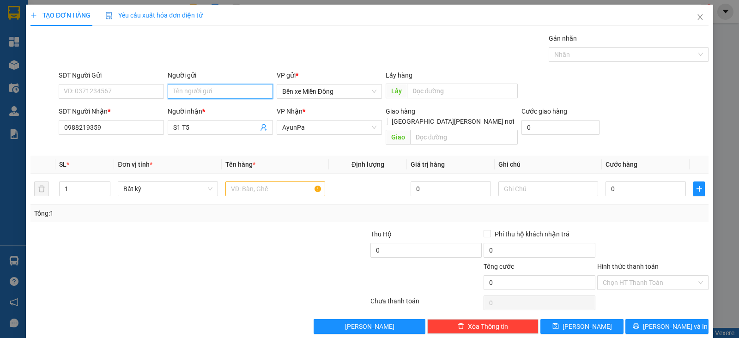
click at [226, 92] on input "Người gửi" at bounding box center [220, 91] width 105 height 15
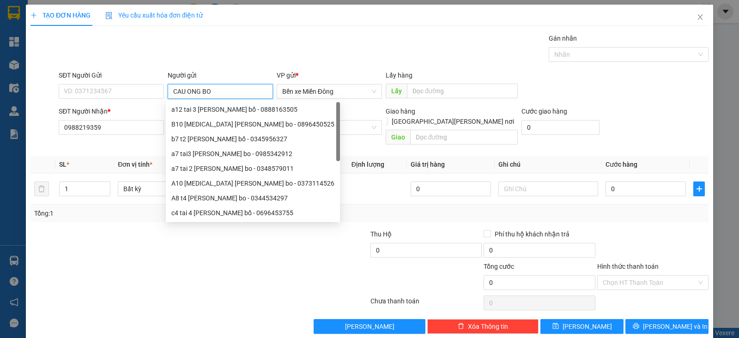
type input "CAU ONG BO"
click at [324, 36] on div "Gói vận chuyển * Tiêu chuẩn Gán nhãn Nhãn" at bounding box center [384, 49] width 654 height 32
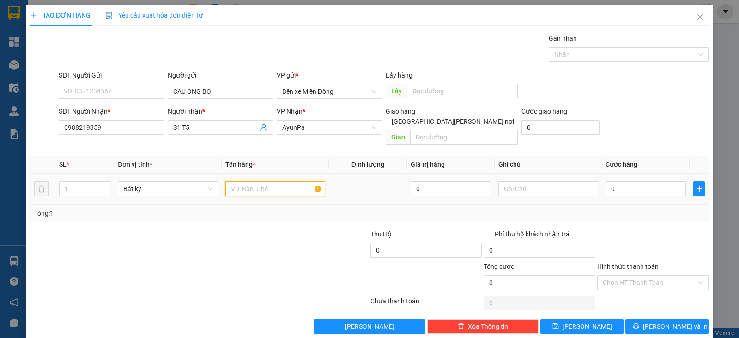
click at [289, 182] on input "text" at bounding box center [275, 189] width 100 height 15
type input "BAO"
click at [624, 182] on input "0" at bounding box center [646, 189] width 80 height 15
type input "001"
type input "1"
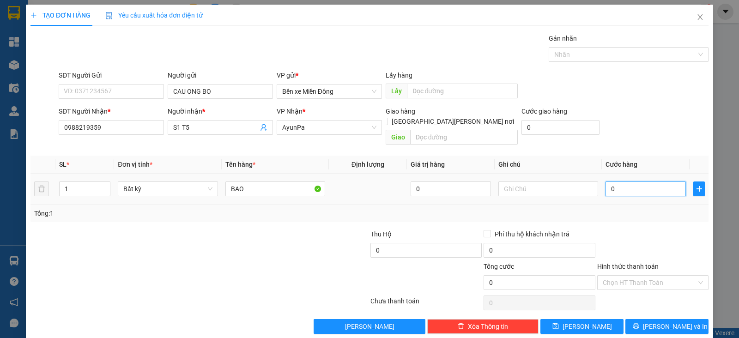
type input "1"
type input "0.010"
type input "10"
type input "10.000"
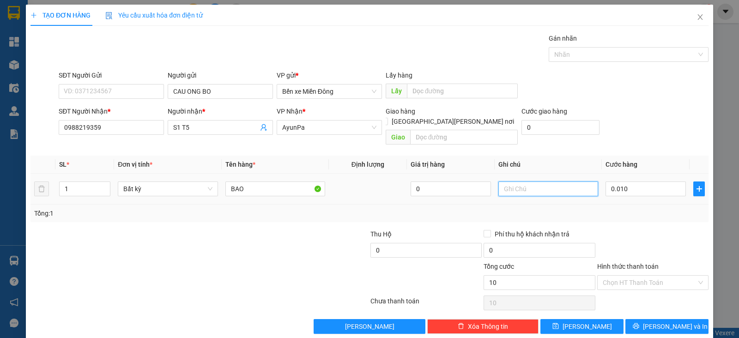
type input "10.000"
click at [569, 182] on input "text" at bounding box center [548, 189] width 100 height 15
type input "TX BAO GIA"
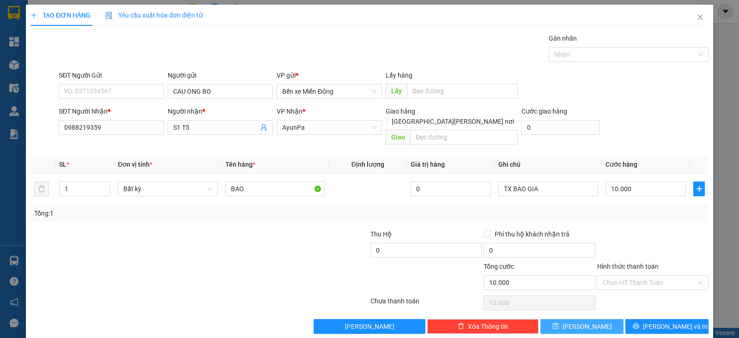
click at [574, 319] on button "[PERSON_NAME]" at bounding box center [581, 326] width 83 height 15
type input "0"
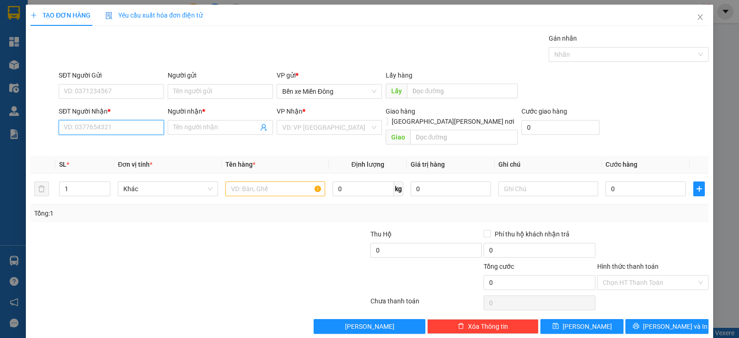
click at [139, 129] on input "SĐT Người Nhận *" at bounding box center [111, 127] width 105 height 15
paste input "0375064203"
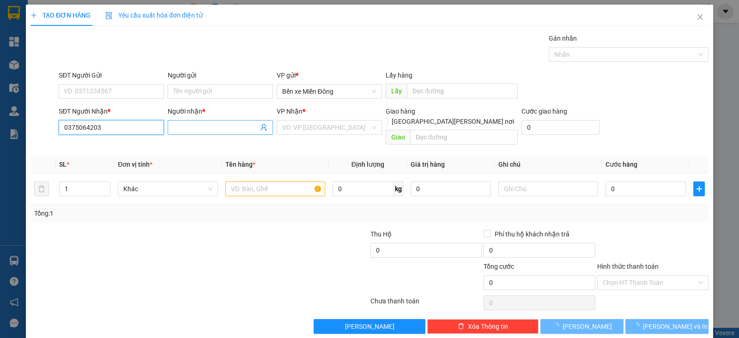
type input "0375064203"
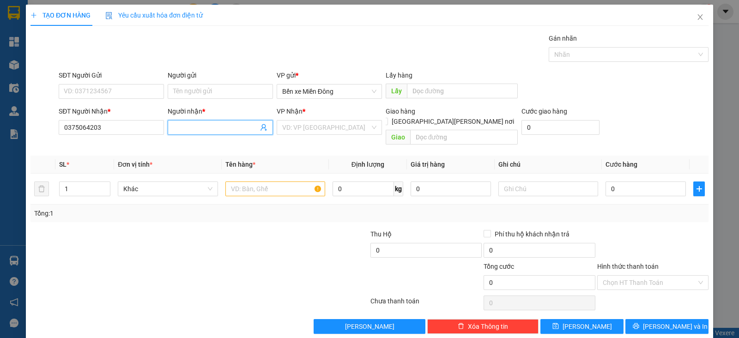
click at [212, 127] on input "Người nhận *" at bounding box center [215, 127] width 85 height 10
type input "A"
click at [242, 126] on input "C8" at bounding box center [215, 127] width 85 height 10
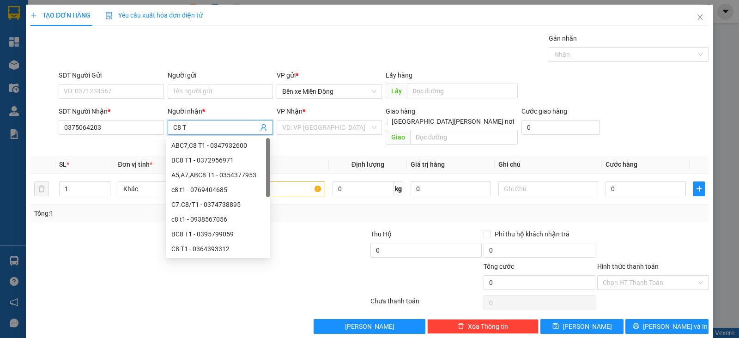
type input "C8 T5"
click at [331, 121] on input "search" at bounding box center [326, 128] width 88 height 14
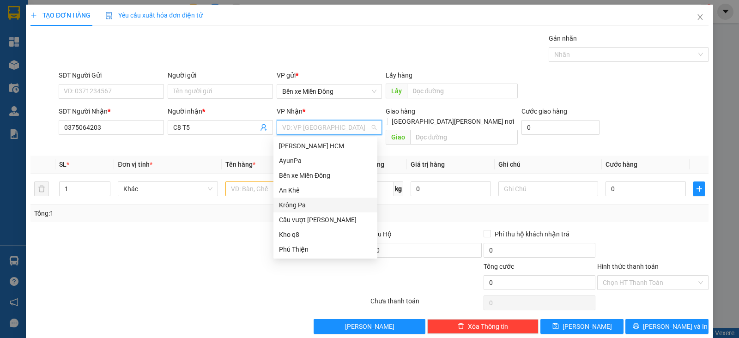
click at [307, 205] on div "Krông Pa" at bounding box center [325, 205] width 93 height 10
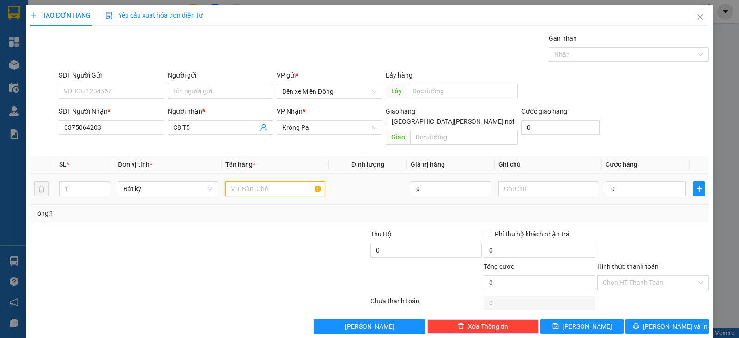
click at [258, 182] on input "text" at bounding box center [275, 189] width 100 height 15
type input "XE"
click at [606, 182] on input "0" at bounding box center [646, 189] width 80 height 15
type input "005"
type input "5"
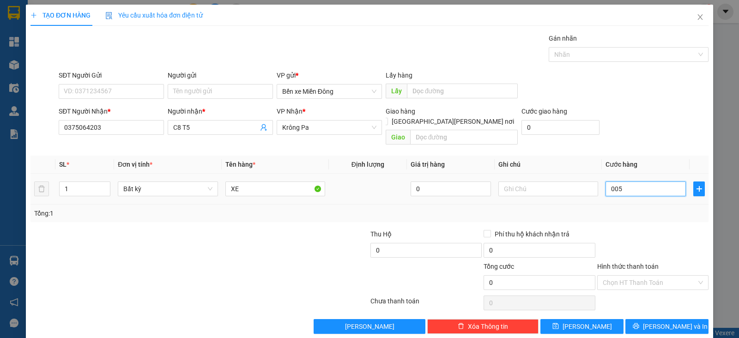
type input "5"
type input "0.050"
type input "50"
type input "00.500"
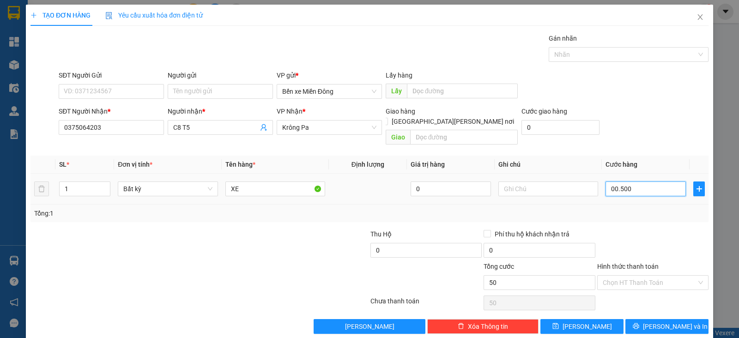
type input "500"
type input "500.000"
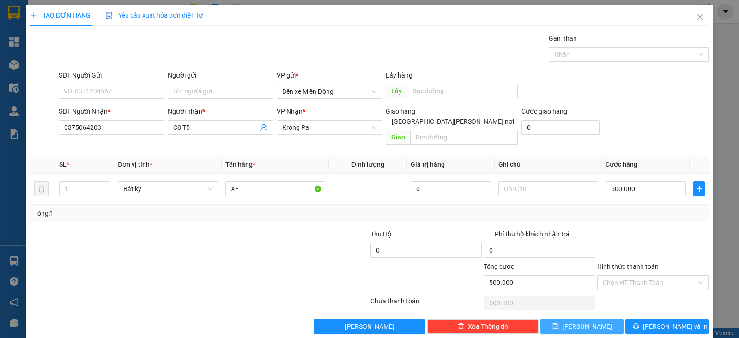
click at [586, 319] on button "[PERSON_NAME]" at bounding box center [581, 326] width 83 height 15
type input "0"
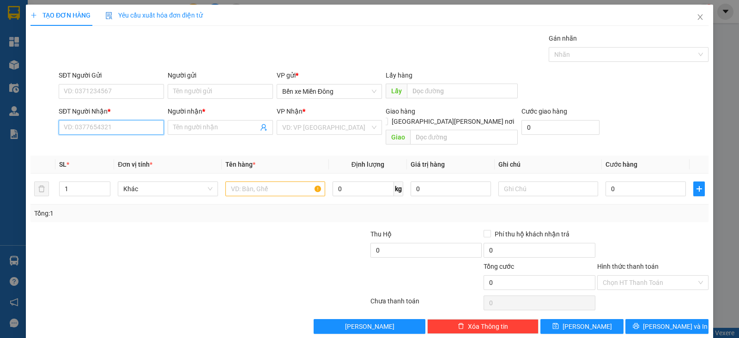
click at [147, 124] on input "SĐT Người Nhận *" at bounding box center [111, 127] width 105 height 15
paste input "0903761310"
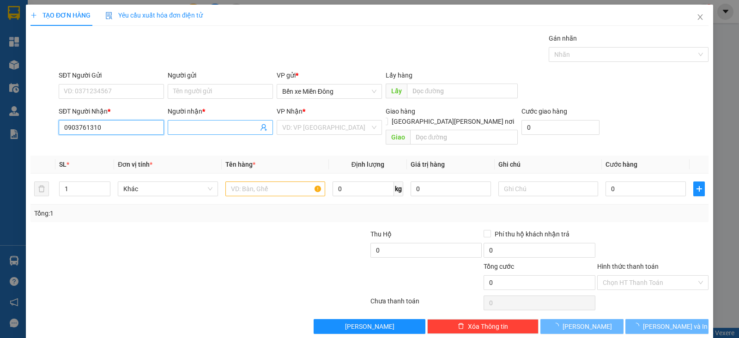
type input "0903761310"
click at [224, 123] on input "Người nhận *" at bounding box center [215, 127] width 85 height 10
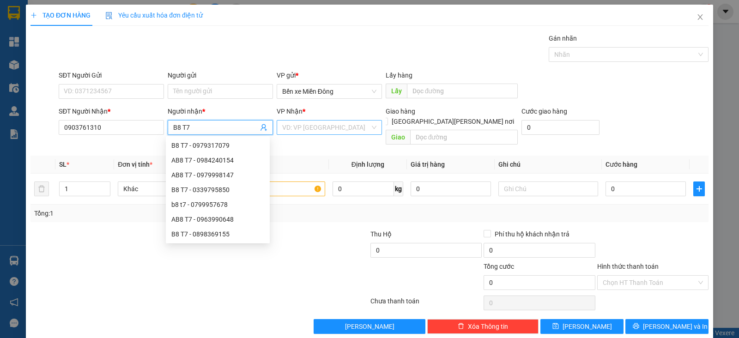
type input "B8 T7"
click at [330, 130] on input "search" at bounding box center [326, 128] width 88 height 14
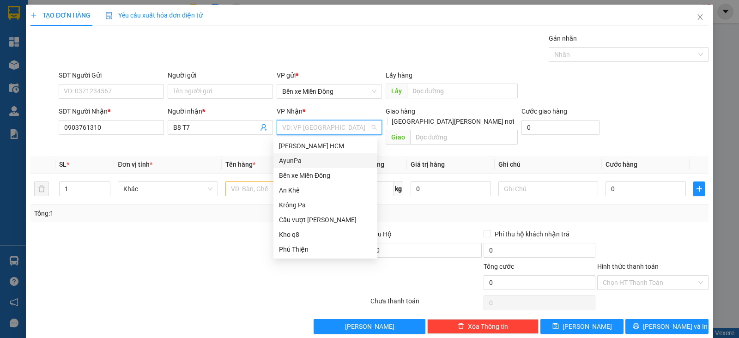
click at [308, 158] on div "AyunPa" at bounding box center [325, 161] width 93 height 10
click at [303, 250] on div "Phú Thiện" at bounding box center [325, 249] width 93 height 10
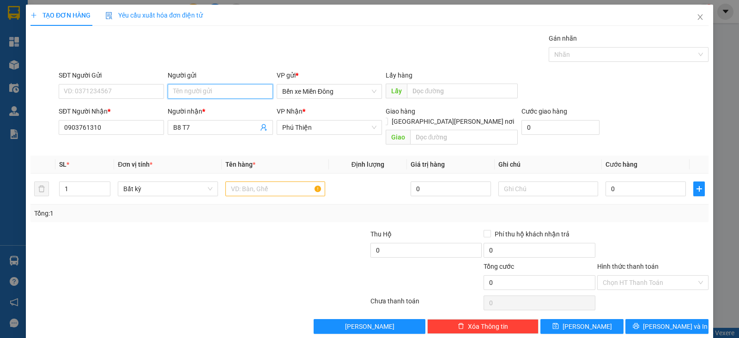
click at [228, 89] on input "Người gửi" at bounding box center [220, 91] width 105 height 15
type input "CC BD"
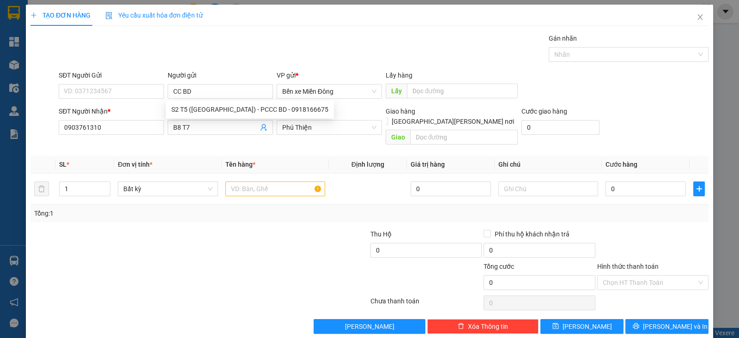
click at [352, 63] on div "Gói vận chuyển * Tiêu chuẩn Gán nhãn Nhãn" at bounding box center [384, 49] width 654 height 32
click at [262, 182] on input "text" at bounding box center [275, 189] width 100 height 15
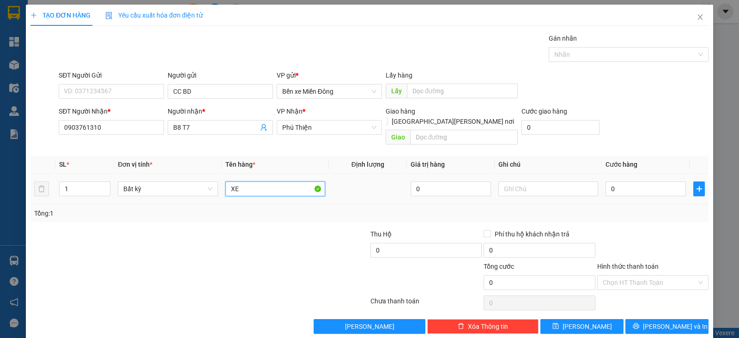
type input "X"
click at [86, 182] on input "1" at bounding box center [85, 189] width 50 height 14
type input "8"
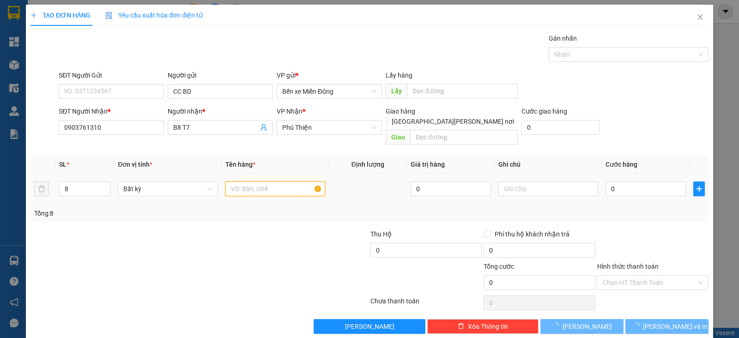
click at [254, 182] on input "text" at bounding box center [275, 189] width 100 height 15
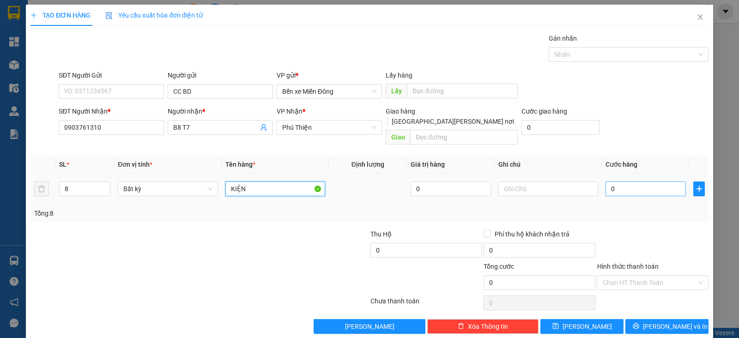
type input "KIỆN"
click at [626, 182] on input "0" at bounding box center [646, 189] width 80 height 15
type input "001"
type input "1"
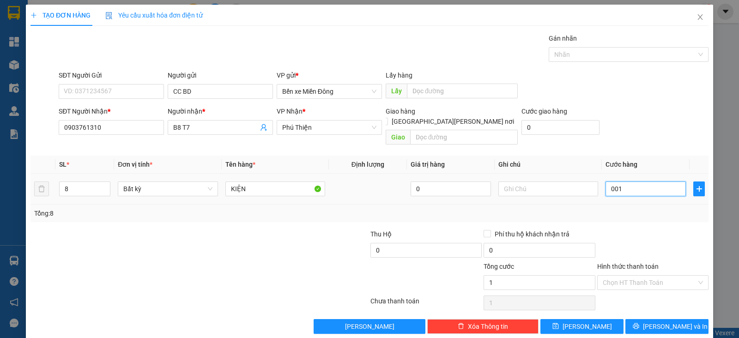
type input "0.010"
type input "10"
type input "10.000"
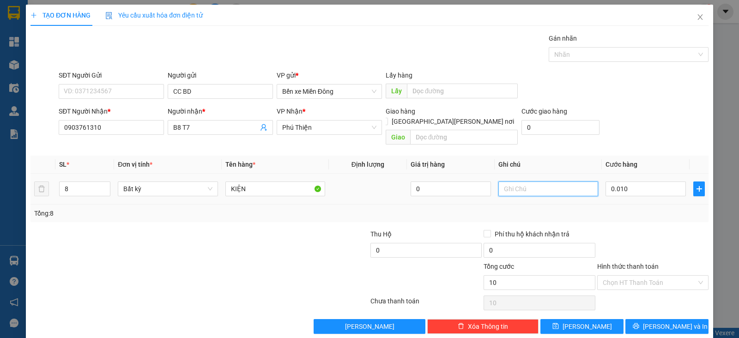
type input "10.000"
click at [548, 182] on input "text" at bounding box center [548, 189] width 100 height 15
type input "TX BAO GIA"
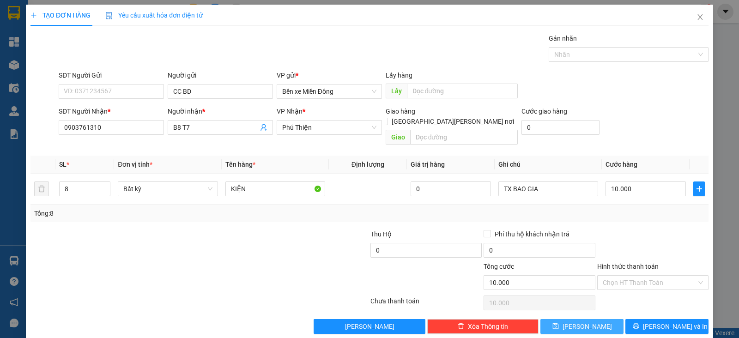
click at [601, 319] on button "[PERSON_NAME]" at bounding box center [581, 326] width 83 height 15
type input "1"
type input "0"
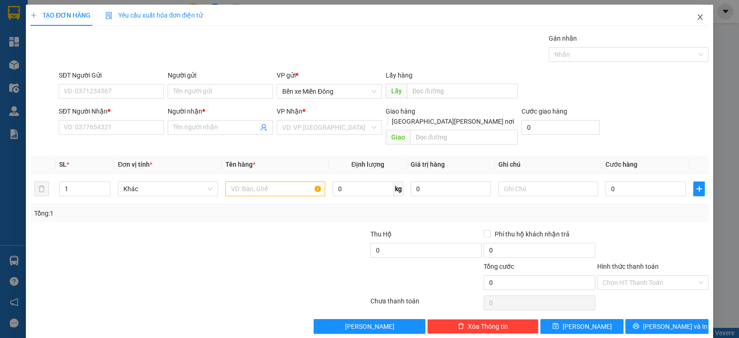
click at [697, 14] on icon "close" at bounding box center [700, 16] width 7 height 7
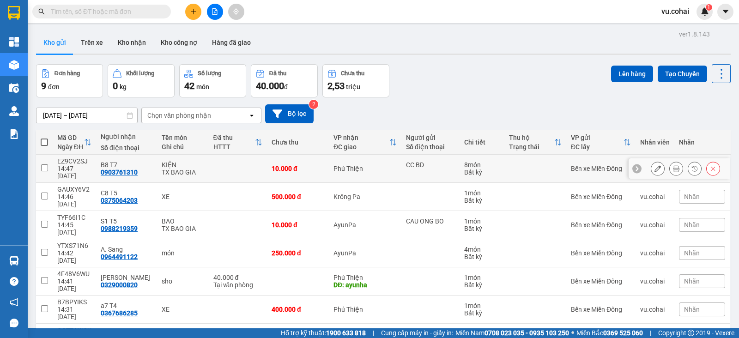
click at [46, 164] on input "checkbox" at bounding box center [44, 167] width 7 height 7
checkbox input "true"
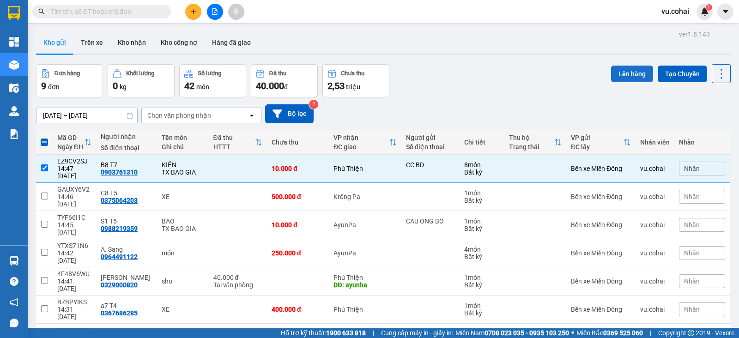
click at [628, 77] on button "Lên hàng" at bounding box center [632, 74] width 42 height 17
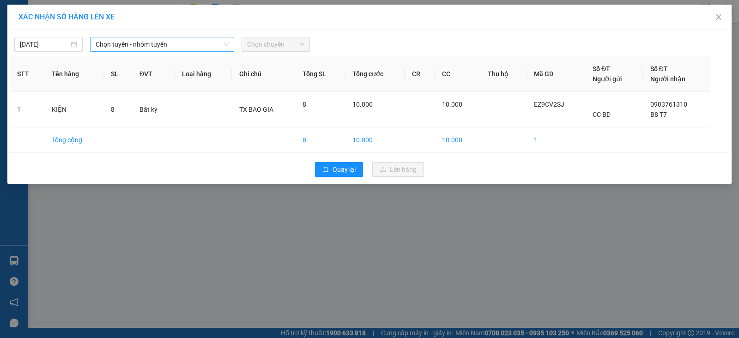
click at [167, 44] on span "Chọn tuyến - nhóm tuyến" at bounding box center [162, 44] width 133 height 14
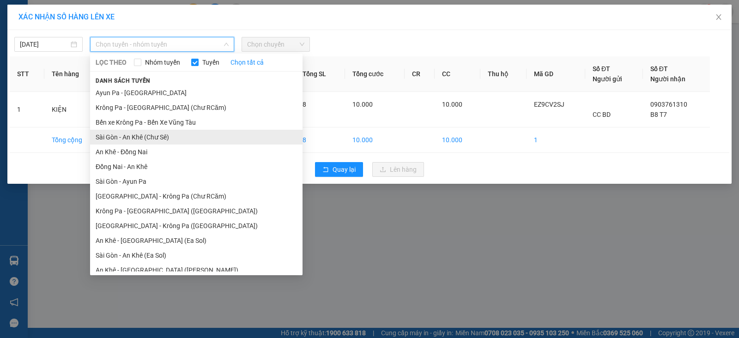
click at [169, 137] on li "Sài Gòn - An Khê (Chư Sê)" at bounding box center [196, 137] width 212 height 15
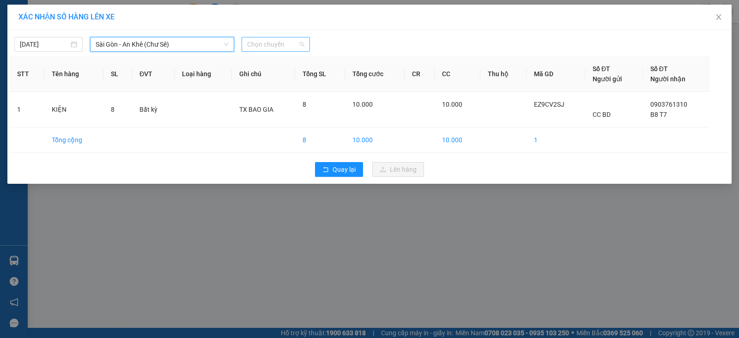
click at [273, 37] on span "Chọn chuyến" at bounding box center [275, 44] width 57 height 14
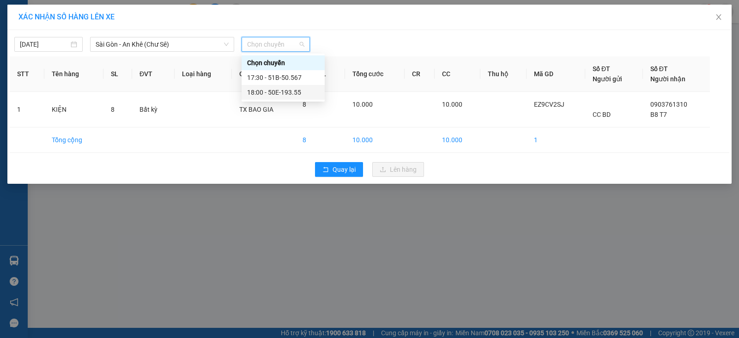
click at [299, 93] on div "18:00 - 50E-193.55" at bounding box center [283, 92] width 72 height 10
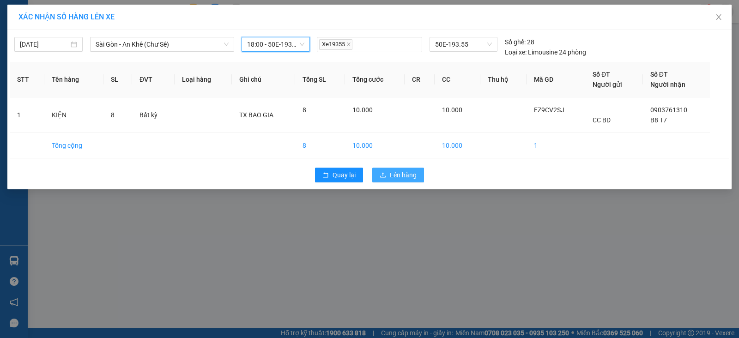
click at [406, 172] on span "Lên hàng" at bounding box center [403, 175] width 27 height 10
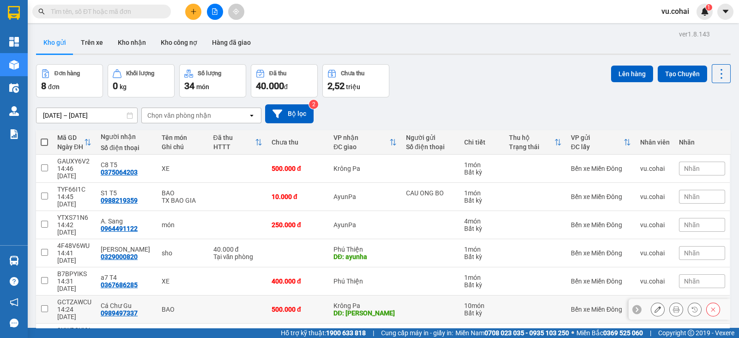
click at [44, 305] on input "checkbox" at bounding box center [44, 308] width 7 height 7
checkbox input "true"
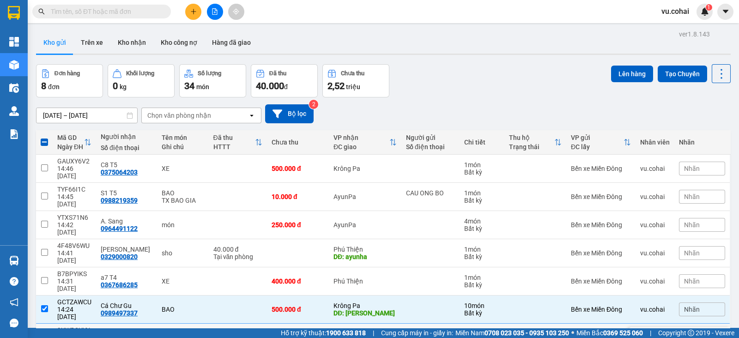
click at [40, 324] on td at bounding box center [44, 338] width 17 height 28
checkbox input "true"
click at [48, 183] on td at bounding box center [44, 197] width 17 height 28
checkbox input "true"
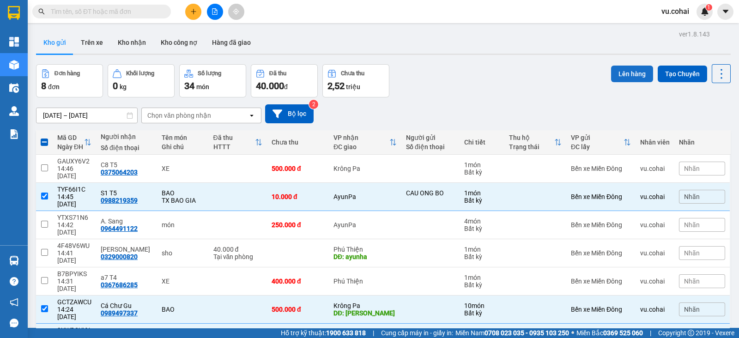
click at [632, 73] on button "Lên hàng" at bounding box center [632, 74] width 42 height 17
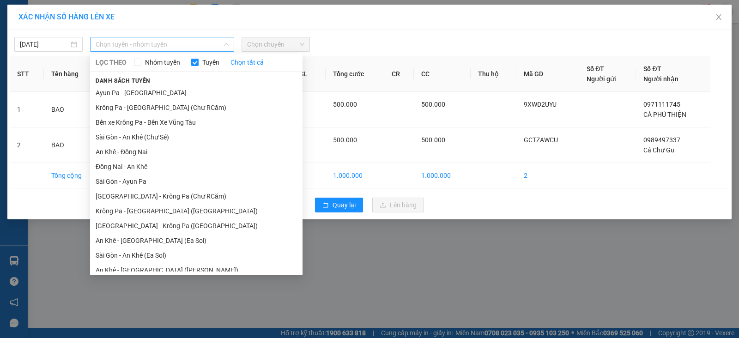
click at [196, 42] on span "Chọn tuyến - nhóm tuyến" at bounding box center [162, 44] width 133 height 14
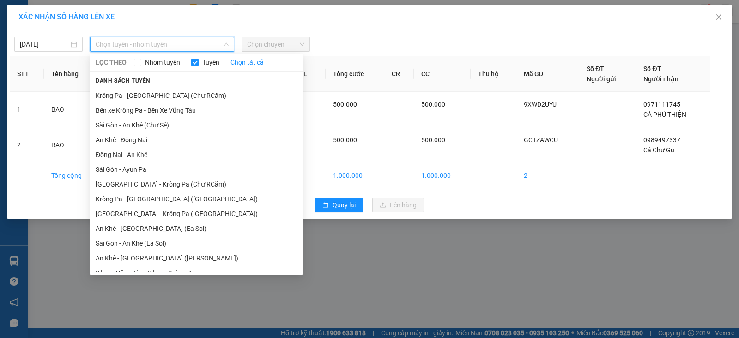
scroll to position [10, 0]
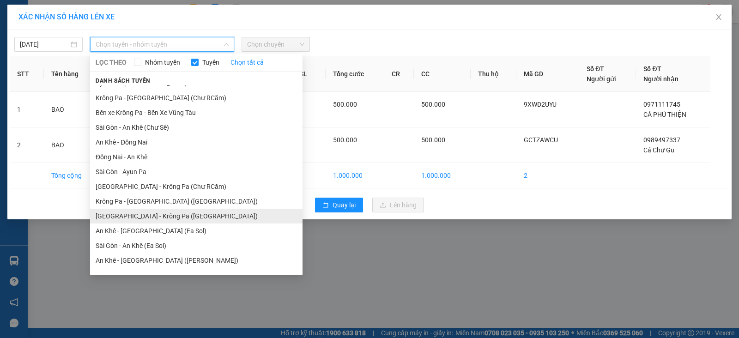
click at [162, 215] on li "[GEOGRAPHIC_DATA] - Krông Pa ([GEOGRAPHIC_DATA])" at bounding box center [196, 216] width 212 height 15
click at [212, 44] on span "[GEOGRAPHIC_DATA] - Krông Pa ([GEOGRAPHIC_DATA])" at bounding box center [162, 44] width 133 height 14
click at [166, 213] on li "[GEOGRAPHIC_DATA] - Krông Pa ([GEOGRAPHIC_DATA])" at bounding box center [196, 216] width 212 height 15
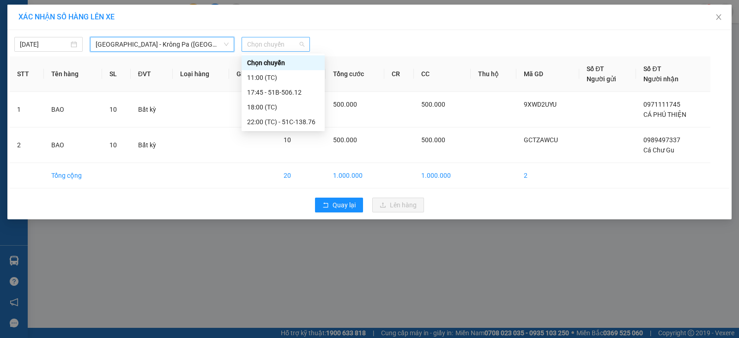
click at [282, 42] on span "Chọn chuyến" at bounding box center [275, 44] width 57 height 14
click at [300, 94] on div "17:45 - 51B-506.12" at bounding box center [283, 92] width 72 height 10
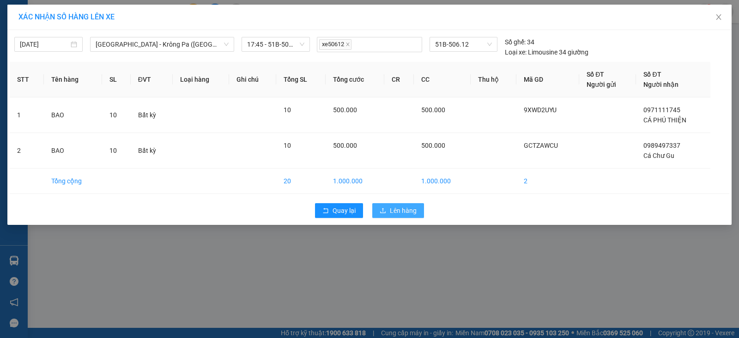
click at [406, 211] on span "Lên hàng" at bounding box center [403, 211] width 27 height 10
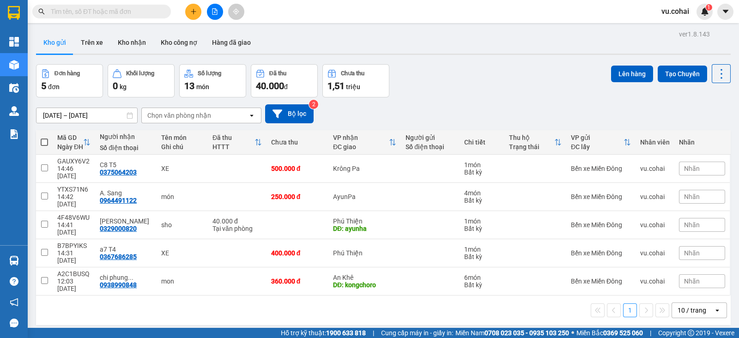
click at [132, 12] on input "text" at bounding box center [105, 11] width 109 height 10
paste input "0392555847"
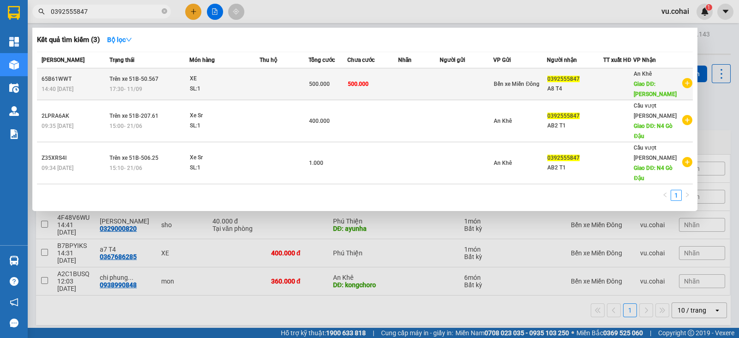
type input "0392555847"
click at [225, 84] on div "SL: 1" at bounding box center [224, 89] width 69 height 10
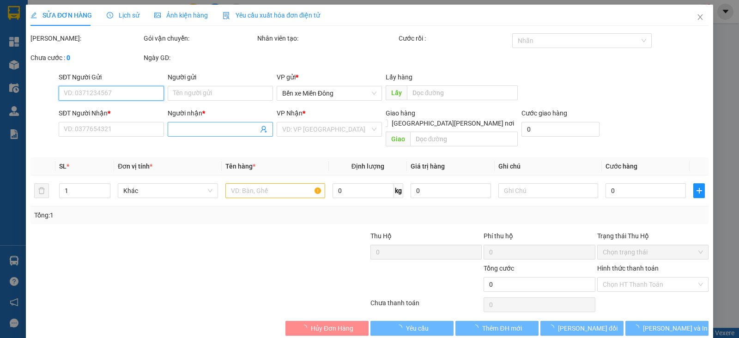
type input "0392555847"
type input "A8 T4"
type input "AMRON"
type input "500.000"
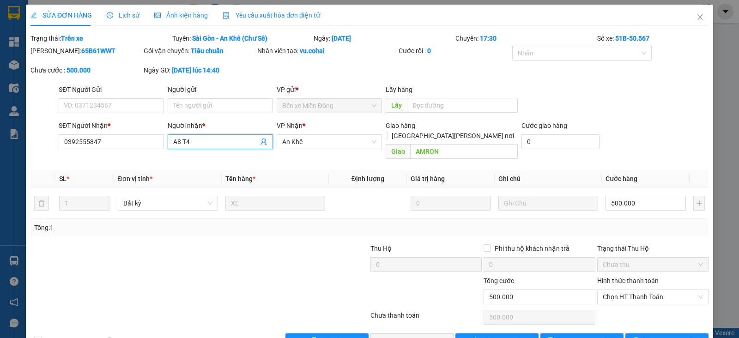
click at [175, 143] on input "A8 T4" at bounding box center [215, 142] width 85 height 10
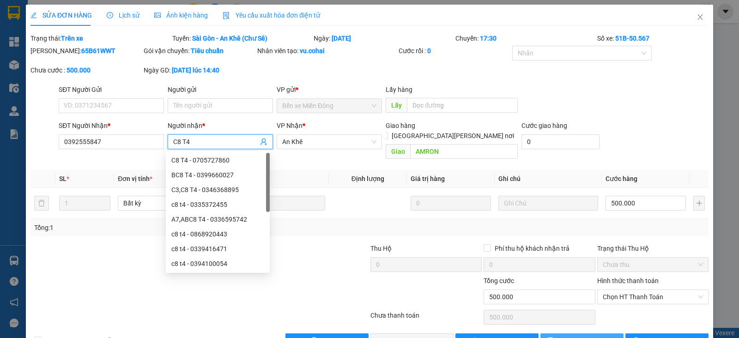
type input "C8 T4"
click at [567, 336] on span "[PERSON_NAME] đổi" at bounding box center [588, 341] width 60 height 10
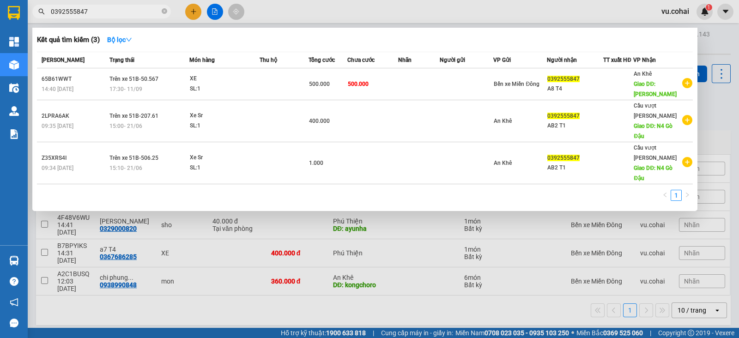
click at [145, 10] on input "0392555847" at bounding box center [105, 11] width 109 height 10
type input "0"
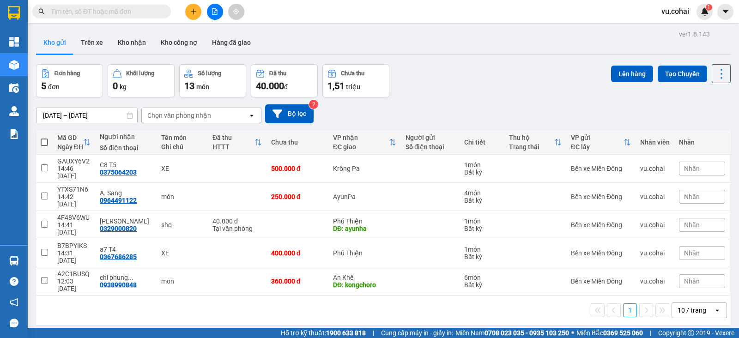
paste input "0392555847"
type input "0392555847"
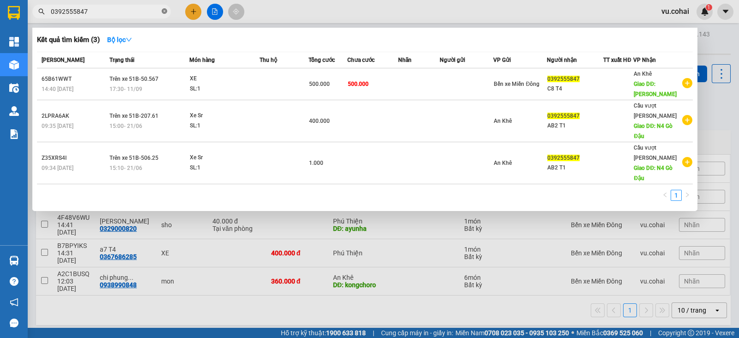
click at [164, 8] on icon "close-circle" at bounding box center [165, 11] width 6 height 6
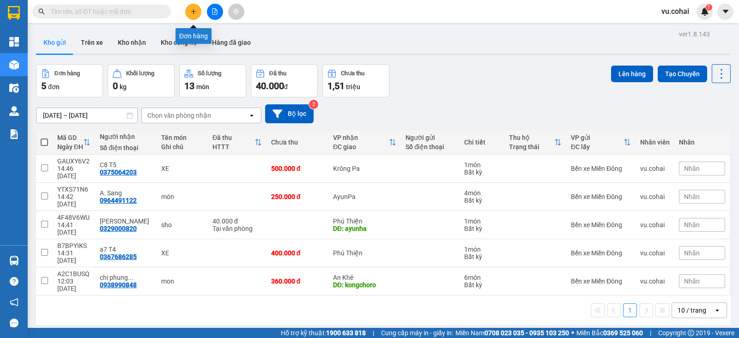
click at [189, 11] on button at bounding box center [193, 12] width 16 height 16
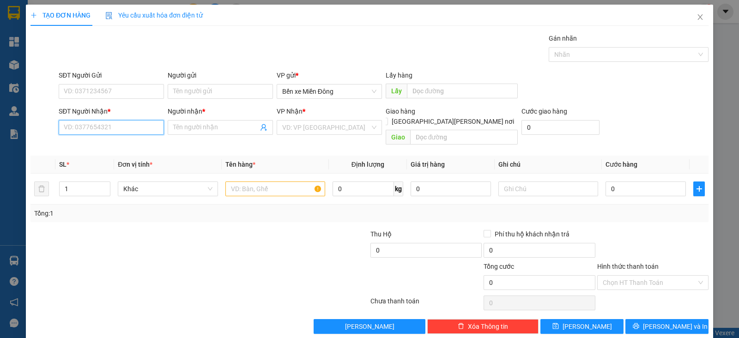
click at [93, 128] on input "SĐT Người Nhận *" at bounding box center [111, 127] width 105 height 15
paste input "0334804581"
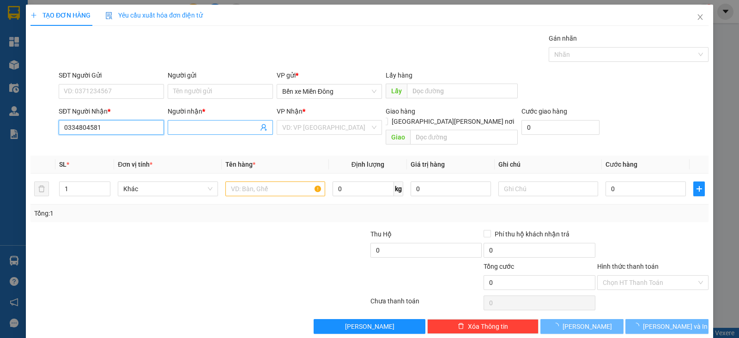
type input "0334804581"
click at [174, 128] on input "Người nhận *" at bounding box center [215, 127] width 85 height 10
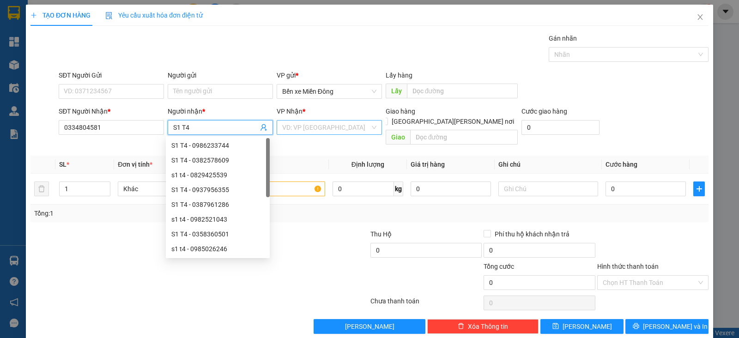
type input "S1 T4"
click at [317, 130] on input "search" at bounding box center [326, 128] width 88 height 14
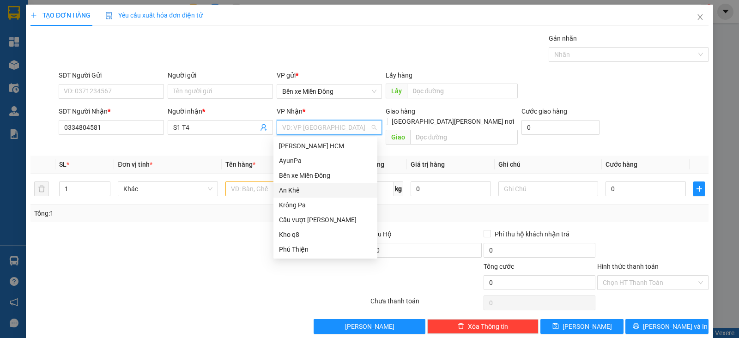
click at [308, 193] on div "An Khê" at bounding box center [325, 190] width 93 height 10
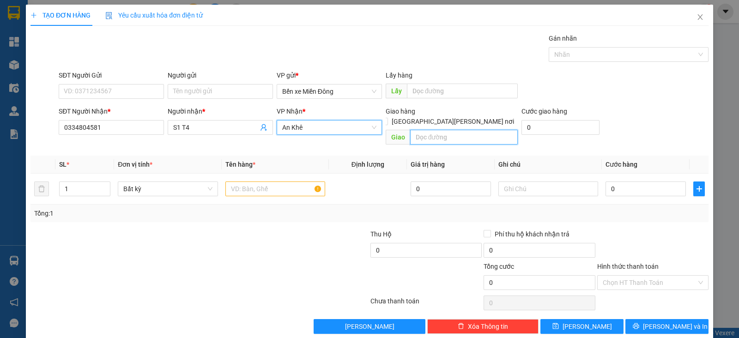
click at [494, 130] on input "text" at bounding box center [464, 137] width 108 height 15
click at [422, 130] on input "PO" at bounding box center [464, 137] width 108 height 15
type input "PO TO"
click at [283, 182] on input "text" at bounding box center [275, 189] width 100 height 15
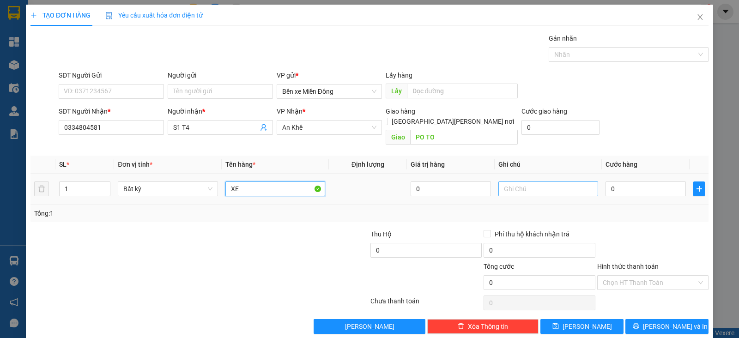
type input "X"
type input "THUNG XOP"
click at [637, 182] on input "0" at bounding box center [646, 189] width 80 height 15
type input "001"
type input "1"
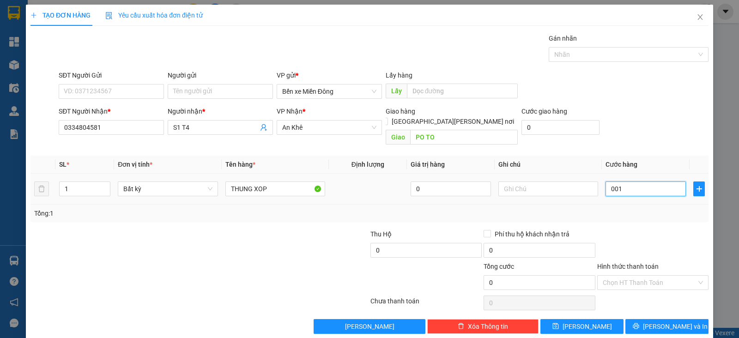
type input "1"
type input "0.010"
type input "10"
click at [561, 182] on input "text" at bounding box center [548, 189] width 100 height 15
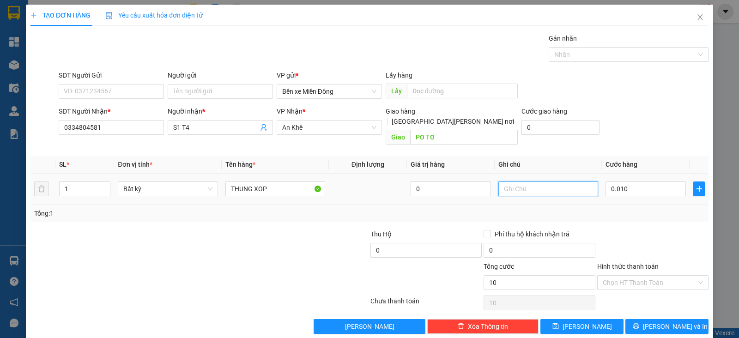
type input "10.000"
type input "TX BAO GIA"
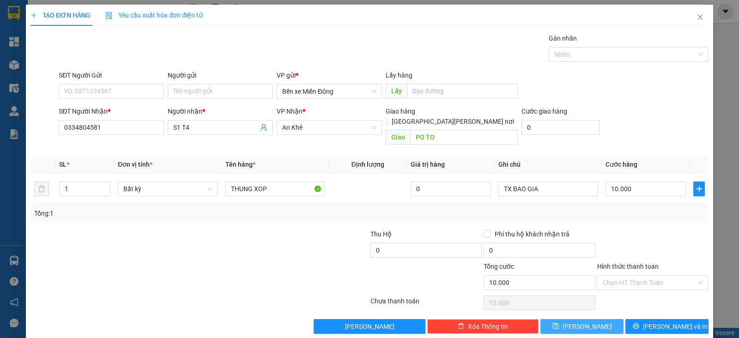
click at [589, 320] on button "[PERSON_NAME]" at bounding box center [581, 326] width 83 height 15
type input "0"
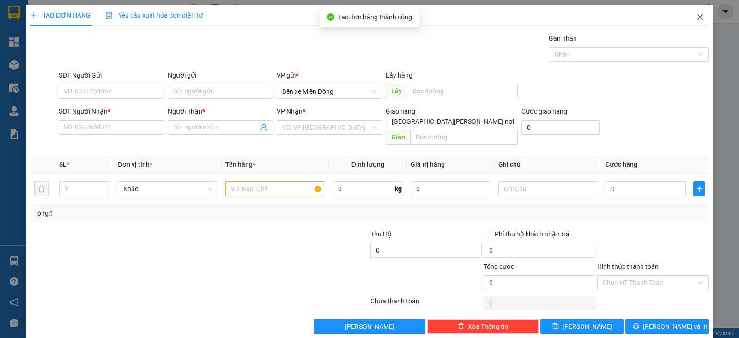
click at [694, 24] on span "Close" at bounding box center [700, 18] width 26 height 26
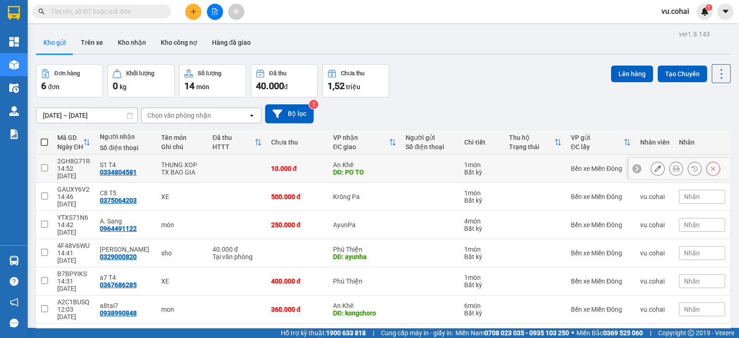
click at [42, 160] on td at bounding box center [44, 169] width 17 height 28
checkbox input "true"
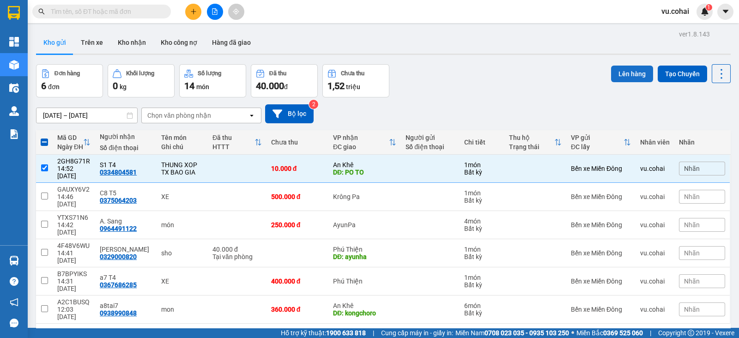
click at [633, 78] on button "Lên hàng" at bounding box center [632, 74] width 42 height 17
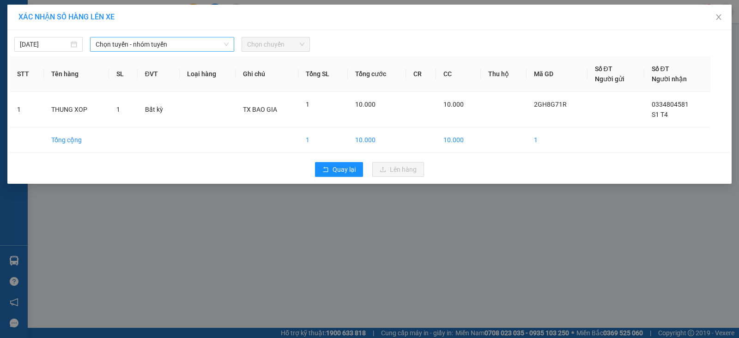
click at [213, 45] on span "Chọn tuyến - nhóm tuyến" at bounding box center [162, 44] width 133 height 14
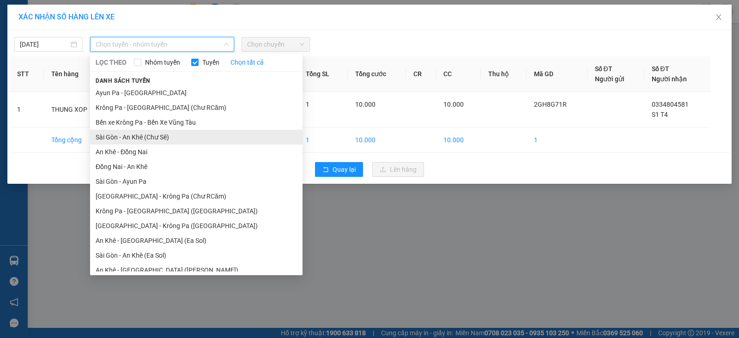
click at [148, 140] on li "Sài Gòn - An Khê (Chư Sê)" at bounding box center [196, 137] width 212 height 15
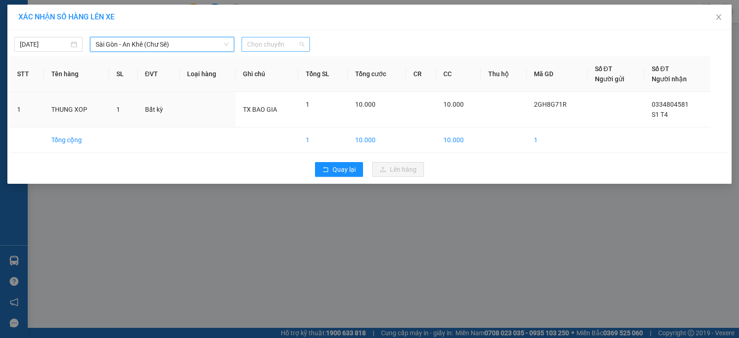
click at [289, 43] on span "Chọn chuyến" at bounding box center [275, 44] width 57 height 14
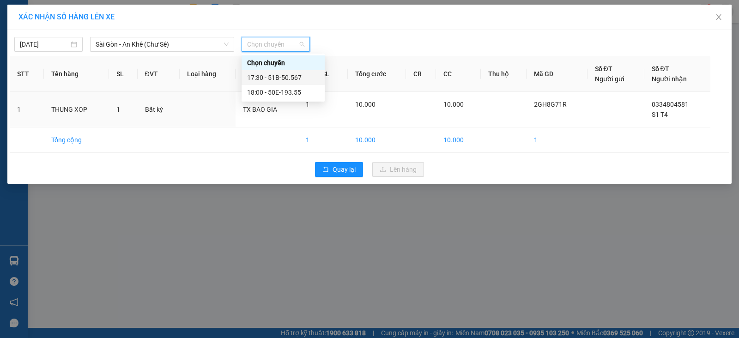
click at [310, 77] on div "17:30 - 51B-50.567" at bounding box center [283, 78] width 72 height 10
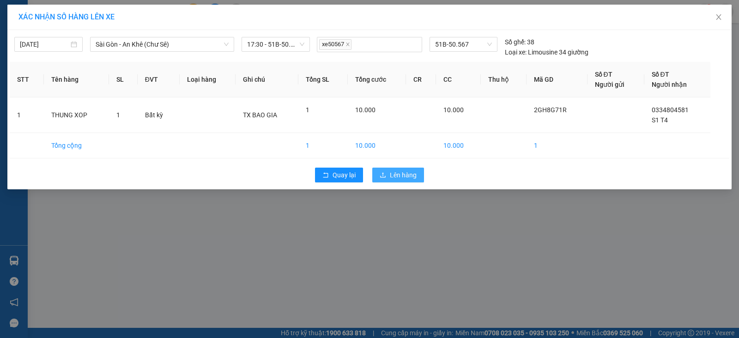
click at [419, 175] on button "Lên hàng" at bounding box center [398, 175] width 52 height 15
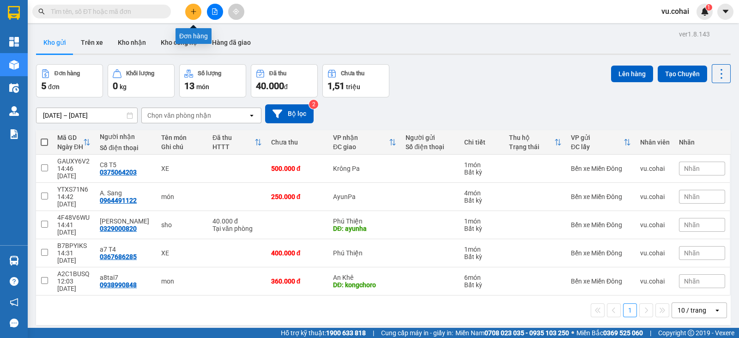
click at [196, 12] on icon "plus" at bounding box center [193, 11] width 6 height 6
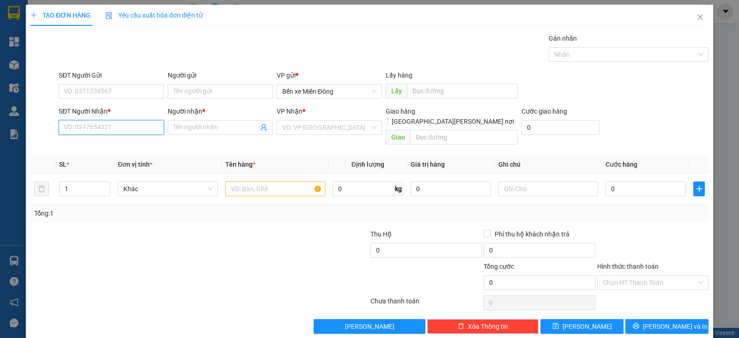
click at [137, 126] on input "SĐT Người Nhận *" at bounding box center [111, 127] width 105 height 15
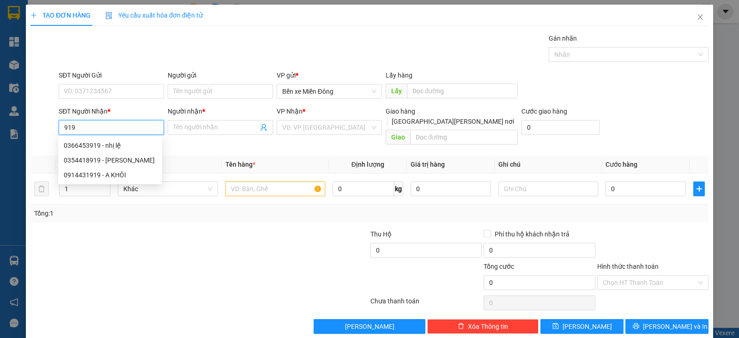
click at [125, 145] on div "0366453919 - nhị lệ" at bounding box center [110, 145] width 93 height 10
type input "0366453919"
type input "nhị lệ"
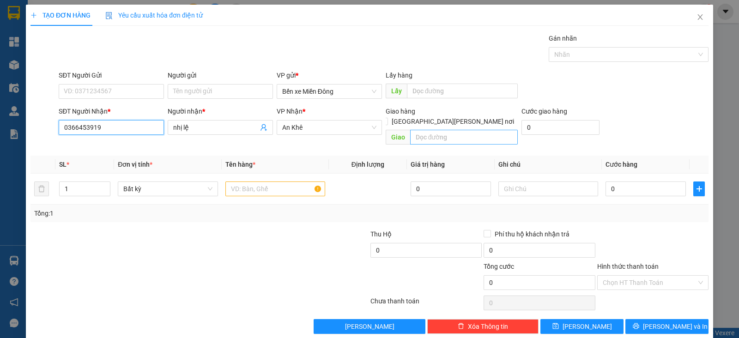
type input "0366453919"
click at [436, 130] on input "text" at bounding box center [464, 137] width 108 height 15
type input "KHRO"
click at [255, 182] on input "text" at bounding box center [275, 189] width 100 height 15
type input "X"
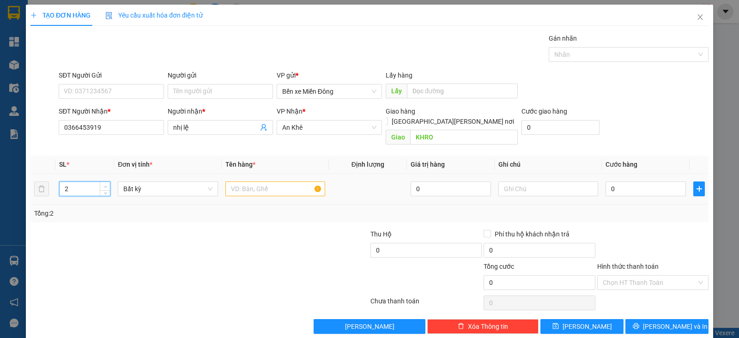
click at [105, 185] on icon "up" at bounding box center [105, 186] width 3 height 3
type input "3"
click at [105, 185] on icon "up" at bounding box center [105, 186] width 3 height 3
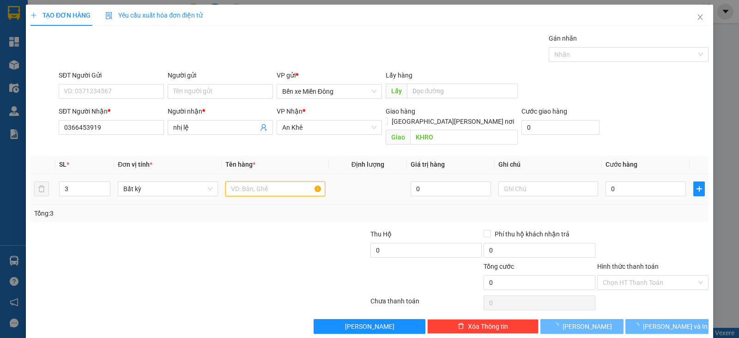
click at [274, 182] on input "text" at bounding box center [275, 189] width 100 height 15
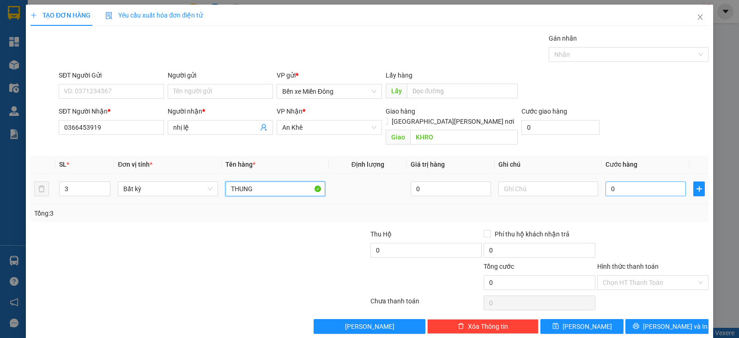
type input "THUNG"
click at [632, 182] on input "0" at bounding box center [646, 189] width 80 height 15
type input "002"
type input "2"
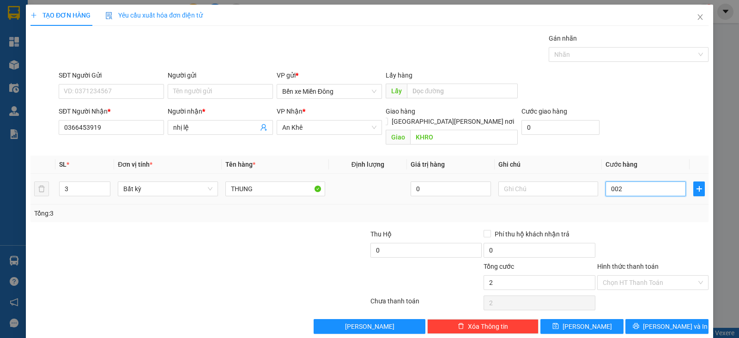
type input "0.024"
type input "24"
type input "00.240"
type input "240"
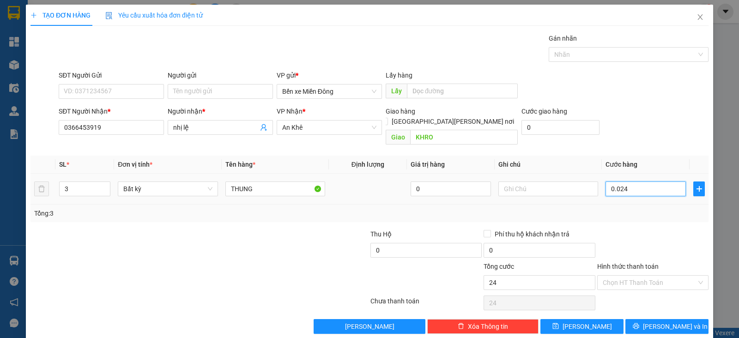
type input "240"
click at [660, 321] on span "[PERSON_NAME] và In" at bounding box center [675, 326] width 65 height 10
type input "240.000"
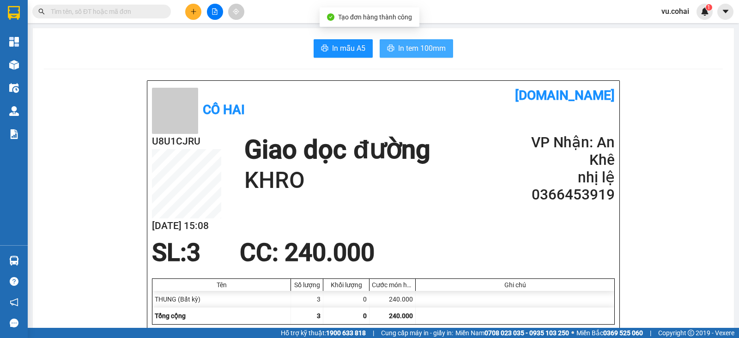
click at [413, 47] on span "In tem 100mm" at bounding box center [422, 48] width 48 height 12
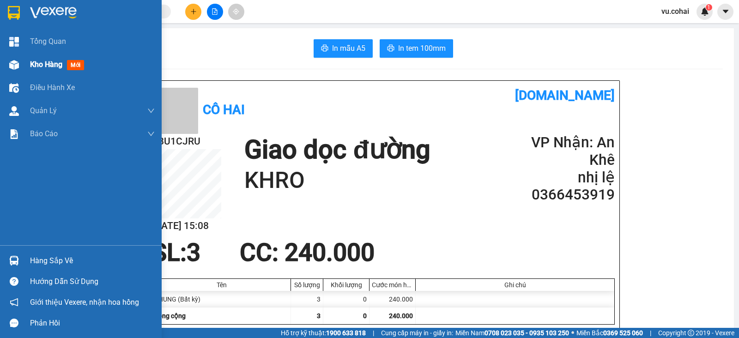
click at [39, 60] on span "Kho hàng" at bounding box center [46, 64] width 32 height 9
